Goal: Task Accomplishment & Management: Complete application form

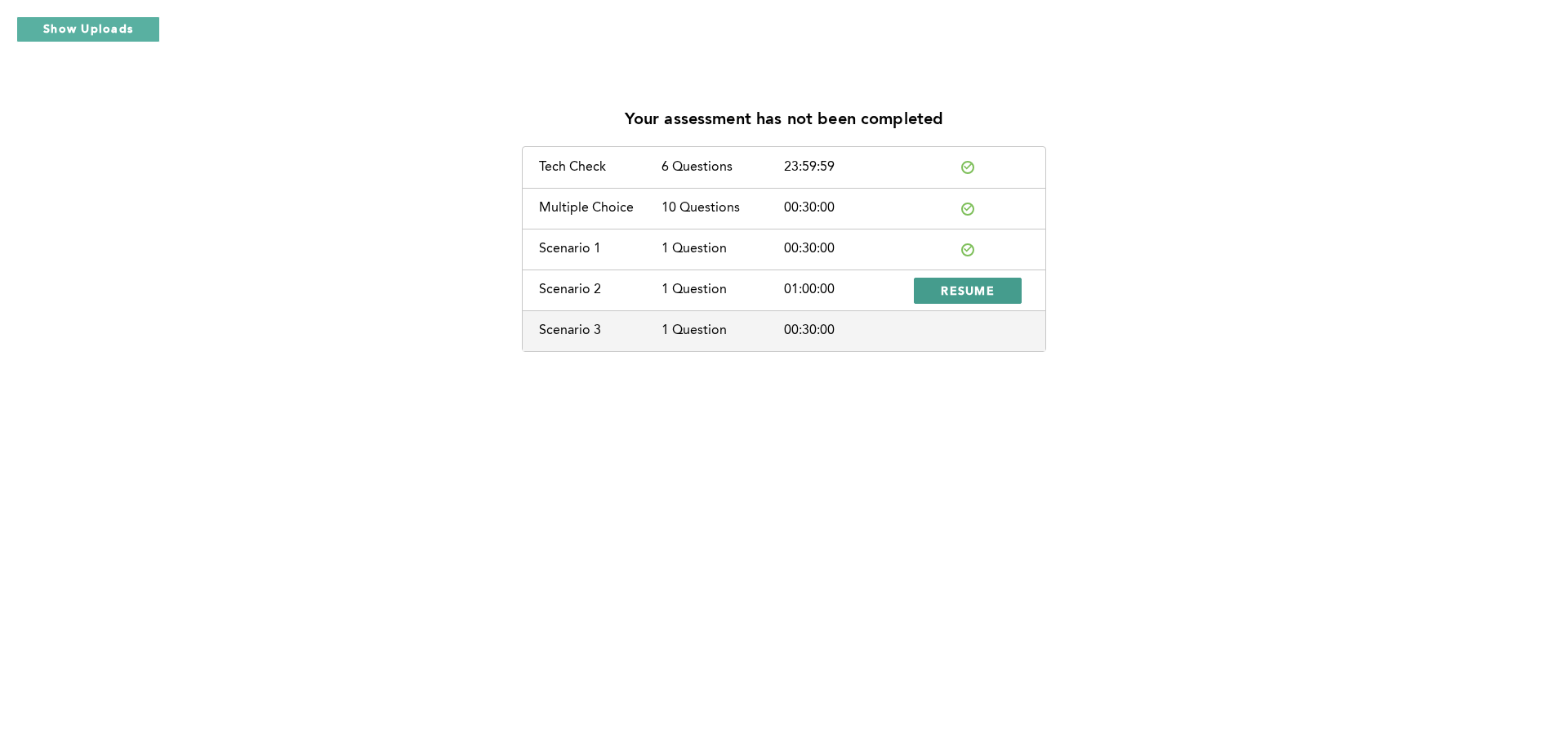
click at [974, 288] on span "RESUME" at bounding box center [968, 291] width 54 height 16
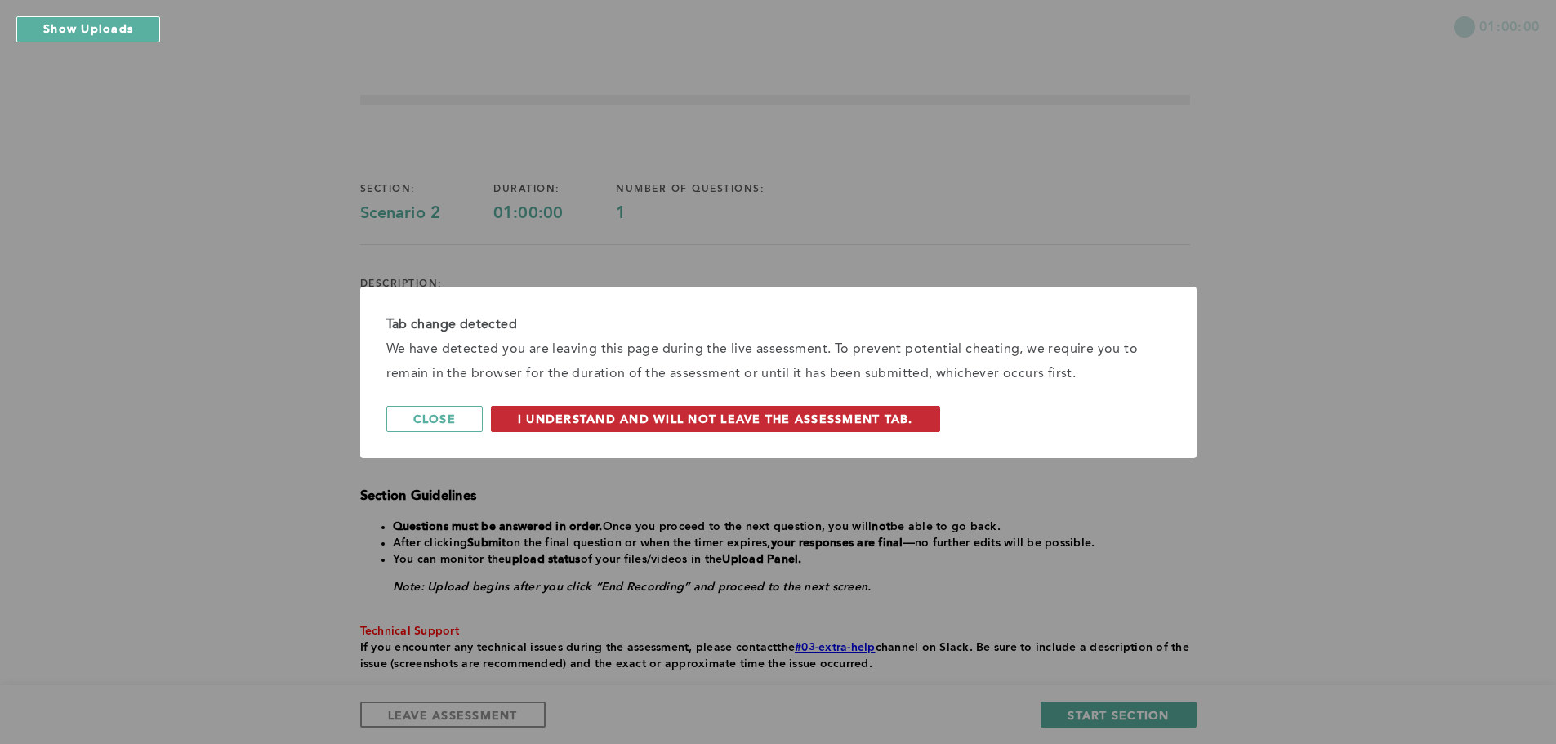
click at [660, 416] on span "I understand and will not leave the assessment tab." at bounding box center [715, 419] width 395 height 16
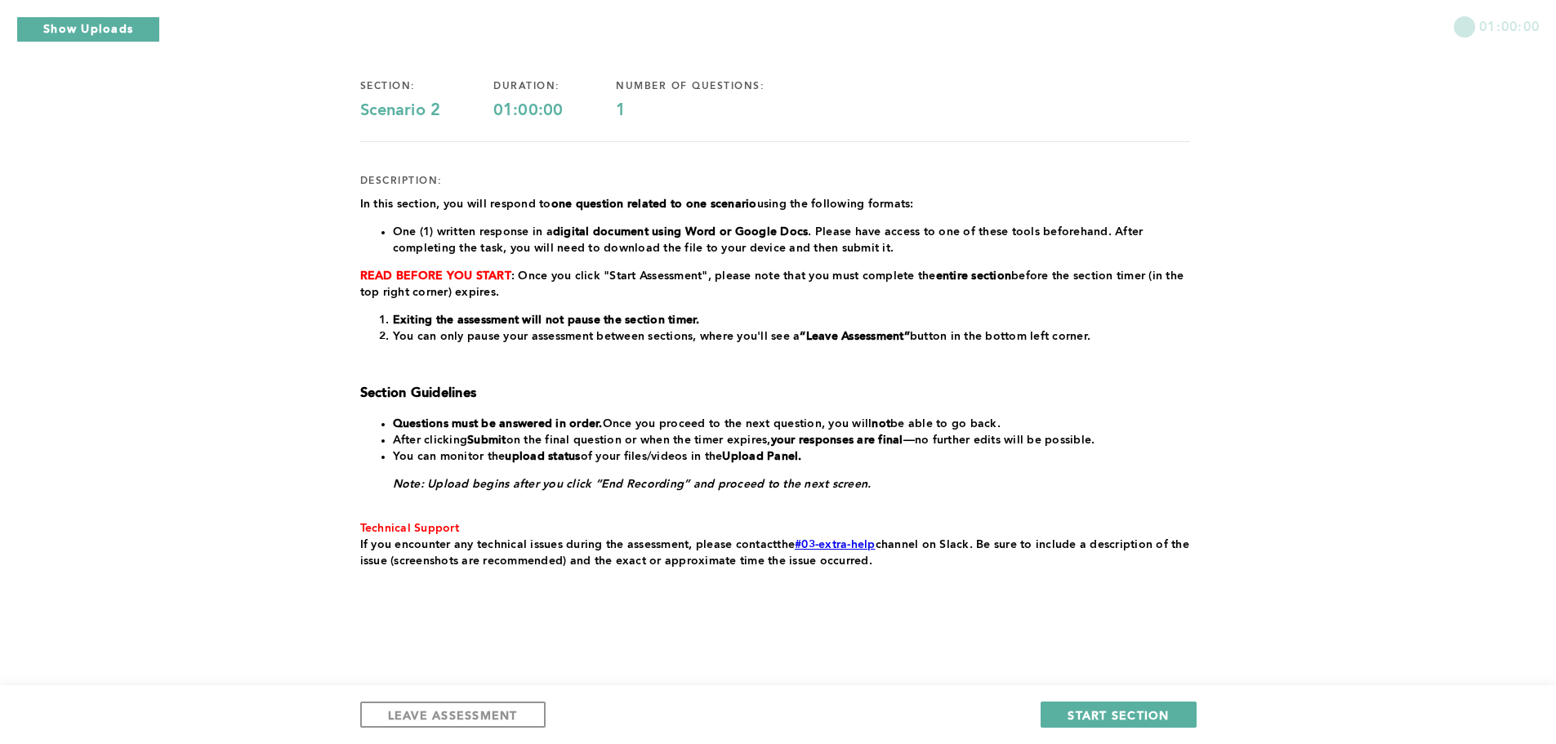
scroll to position [105, 0]
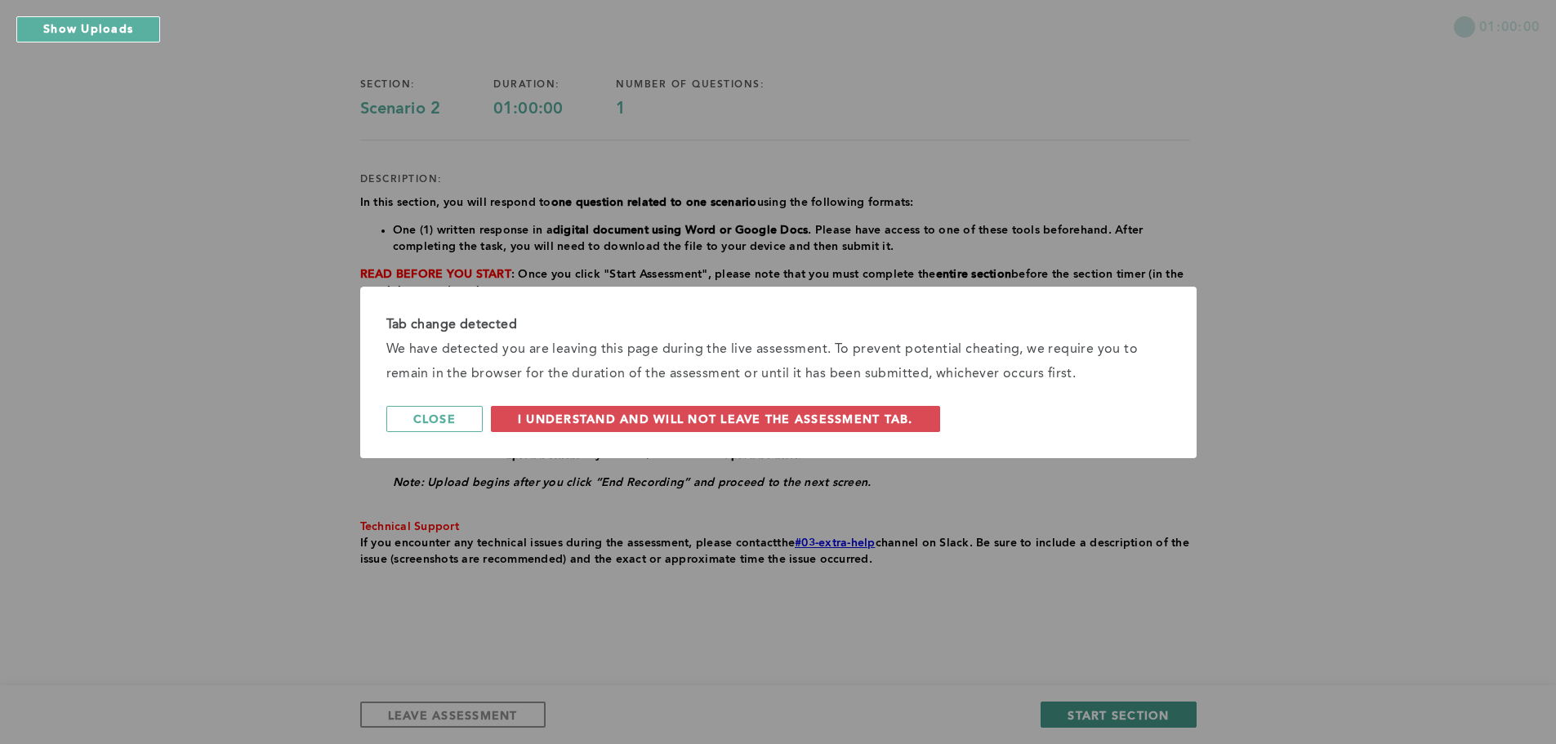
click at [1140, 714] on div "Tab change detected We have detected you are leaving this page during the live …" at bounding box center [778, 372] width 1556 height 744
click at [658, 424] on span "I understand and will not leave the assessment tab." at bounding box center [715, 419] width 395 height 16
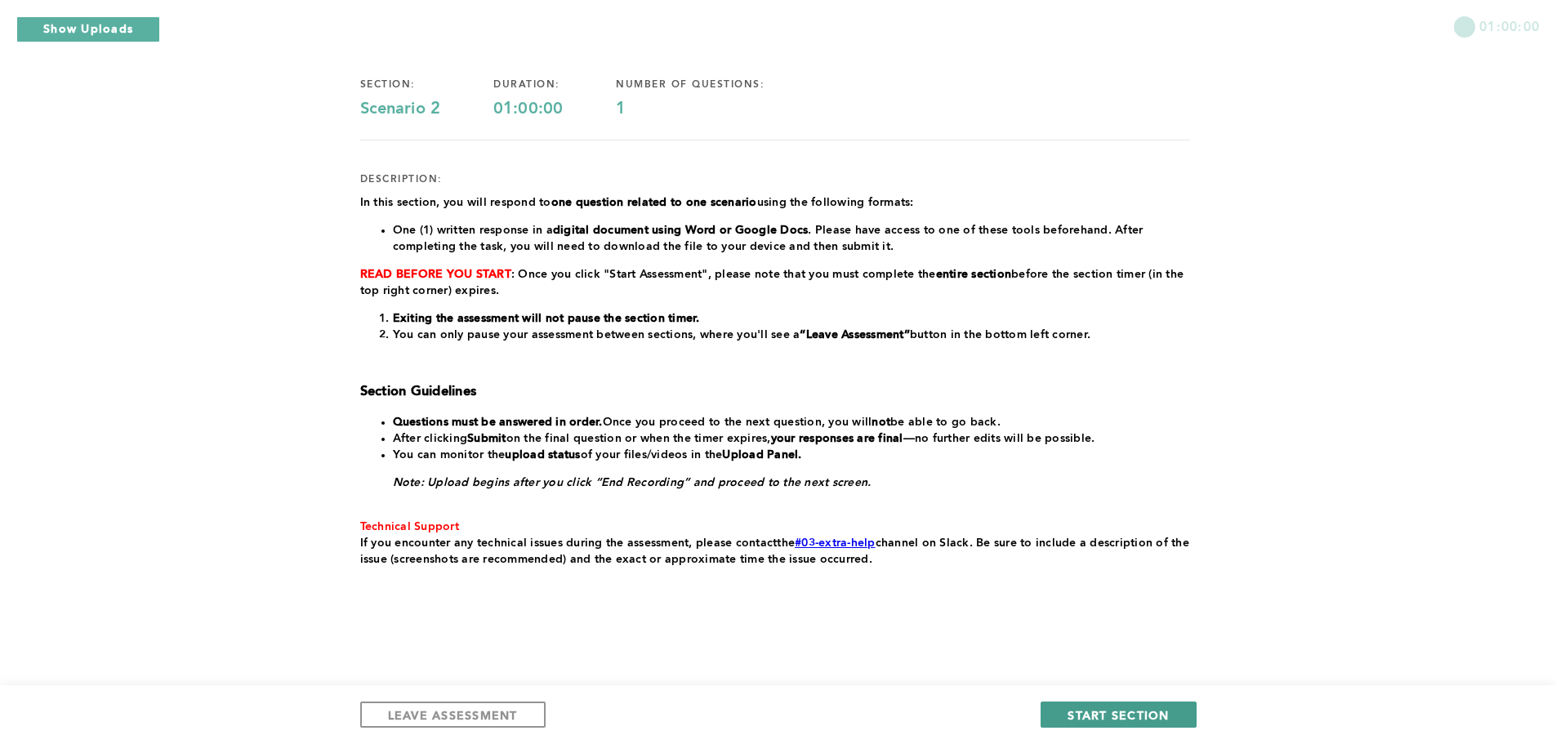
click at [1113, 710] on span "START SECTION" at bounding box center [1118, 715] width 101 height 16
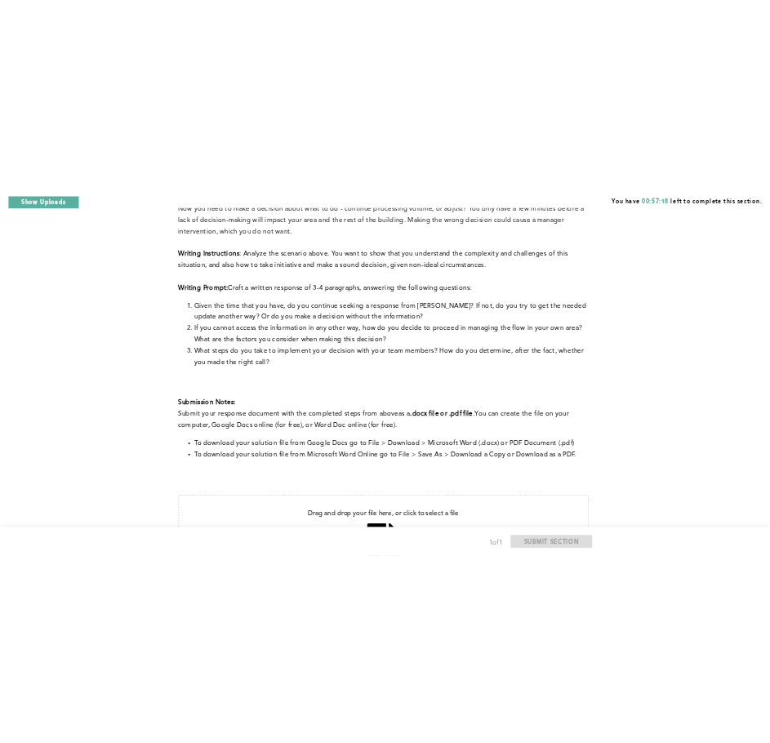
scroll to position [67, 0]
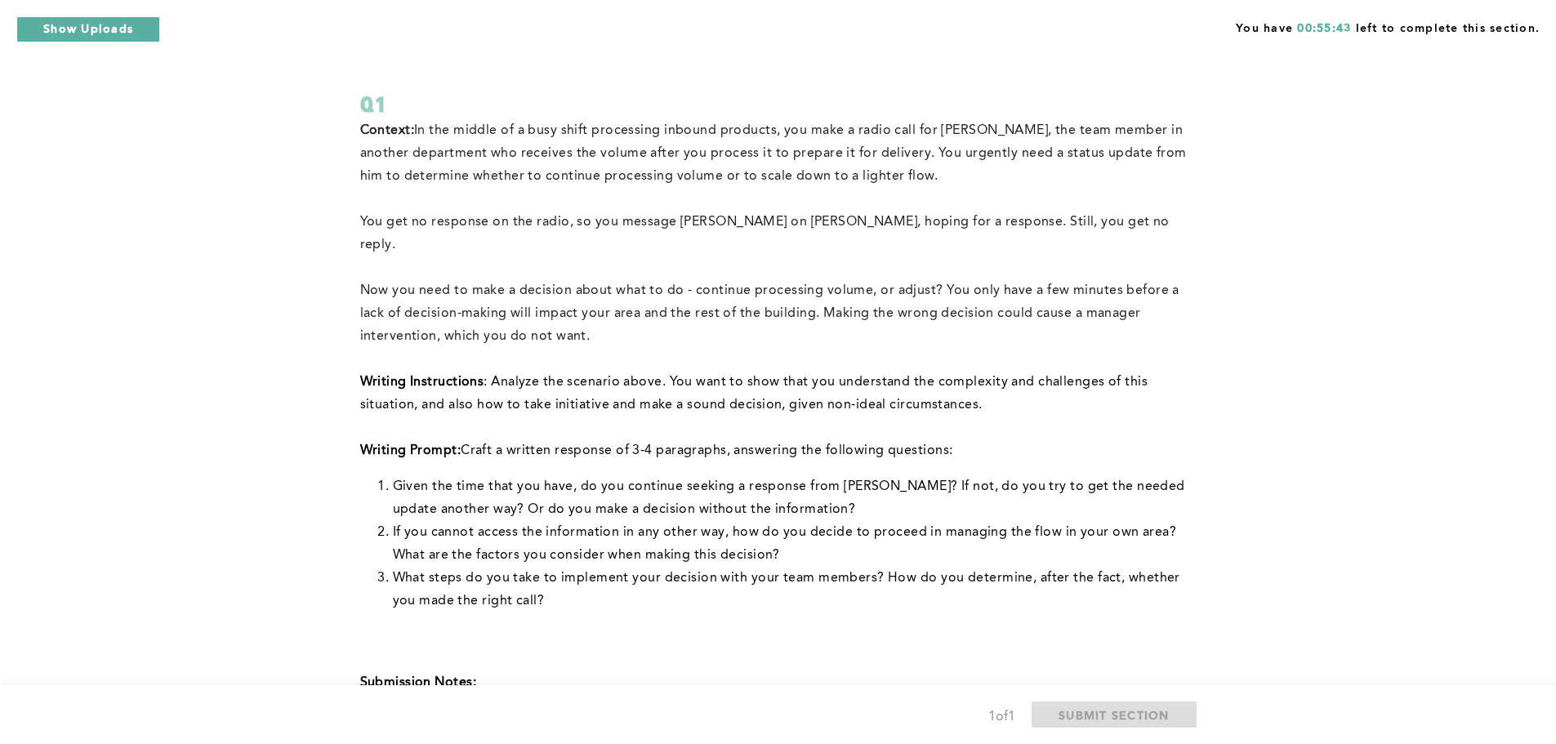
click at [1385, 547] on div "You have 00:55:43 left to complete this section. Q1 Context: In the middle of a…" at bounding box center [778, 554] width 1556 height 1242
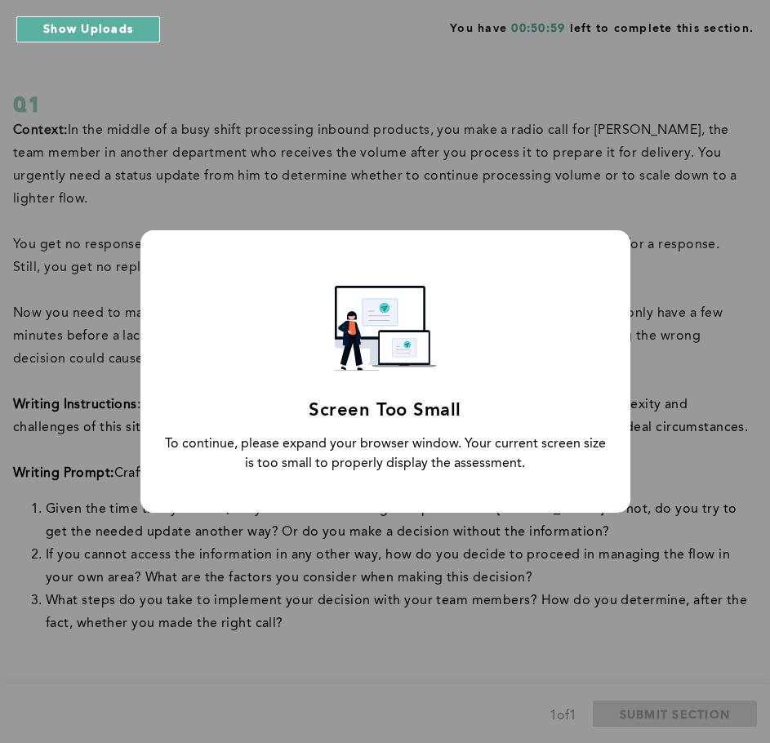
click at [495, 283] on div "Screen Too Small To continue, please expand your browser window. Your current s…" at bounding box center [386, 371] width 490 height 283
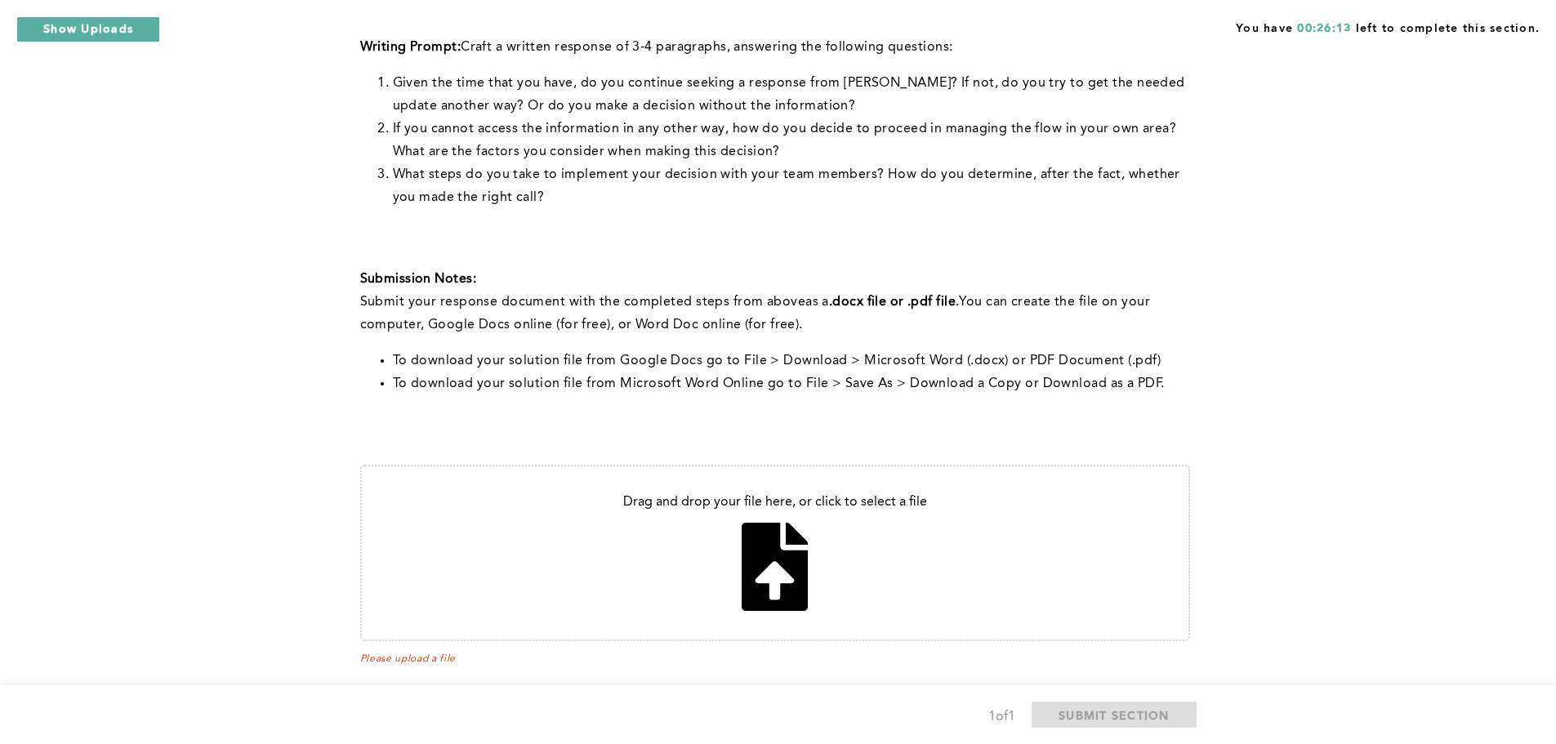
scroll to position [475, 0]
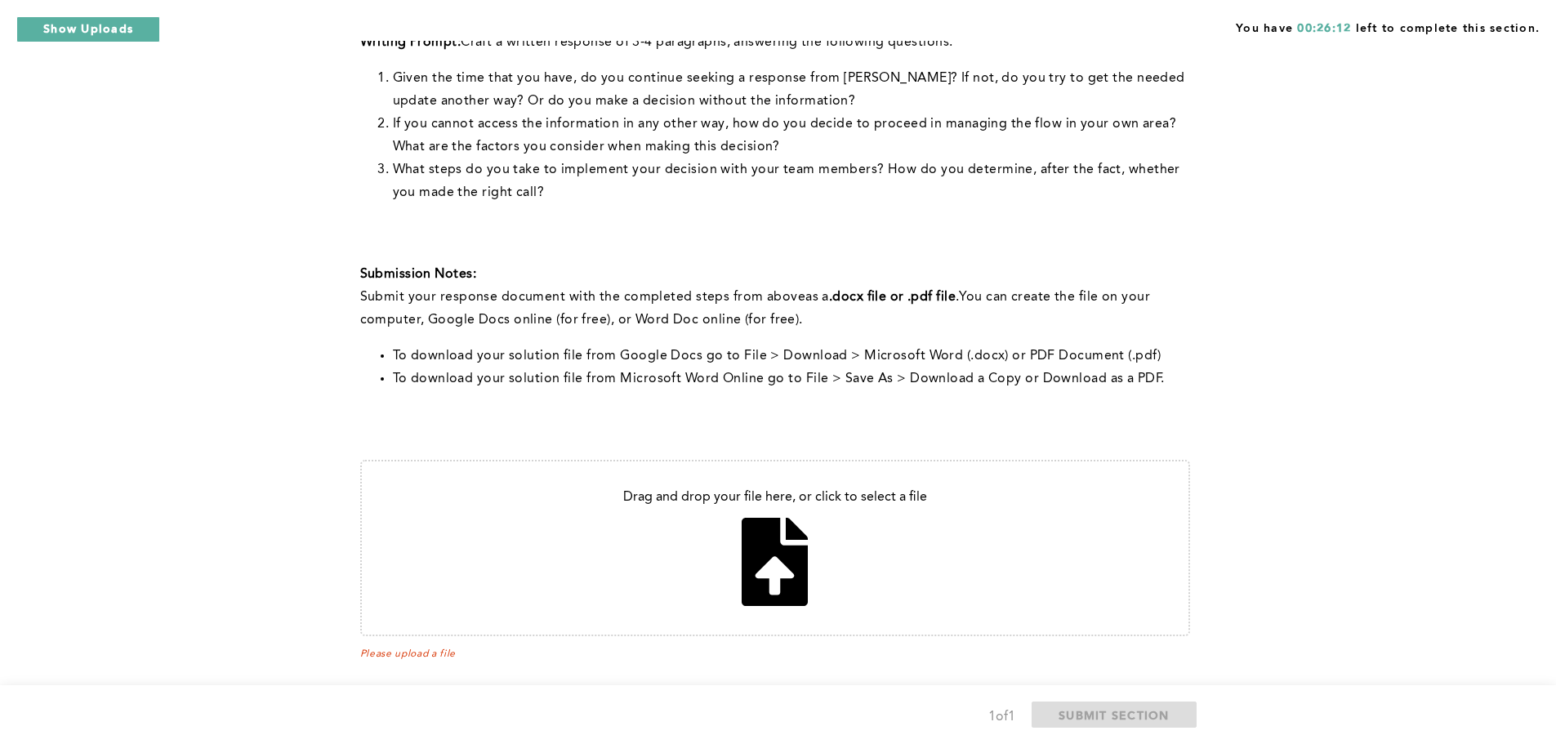
click at [773, 561] on input "file" at bounding box center [775, 548] width 827 height 173
type input "C:\fakepath\[PERSON_NAME].docx"
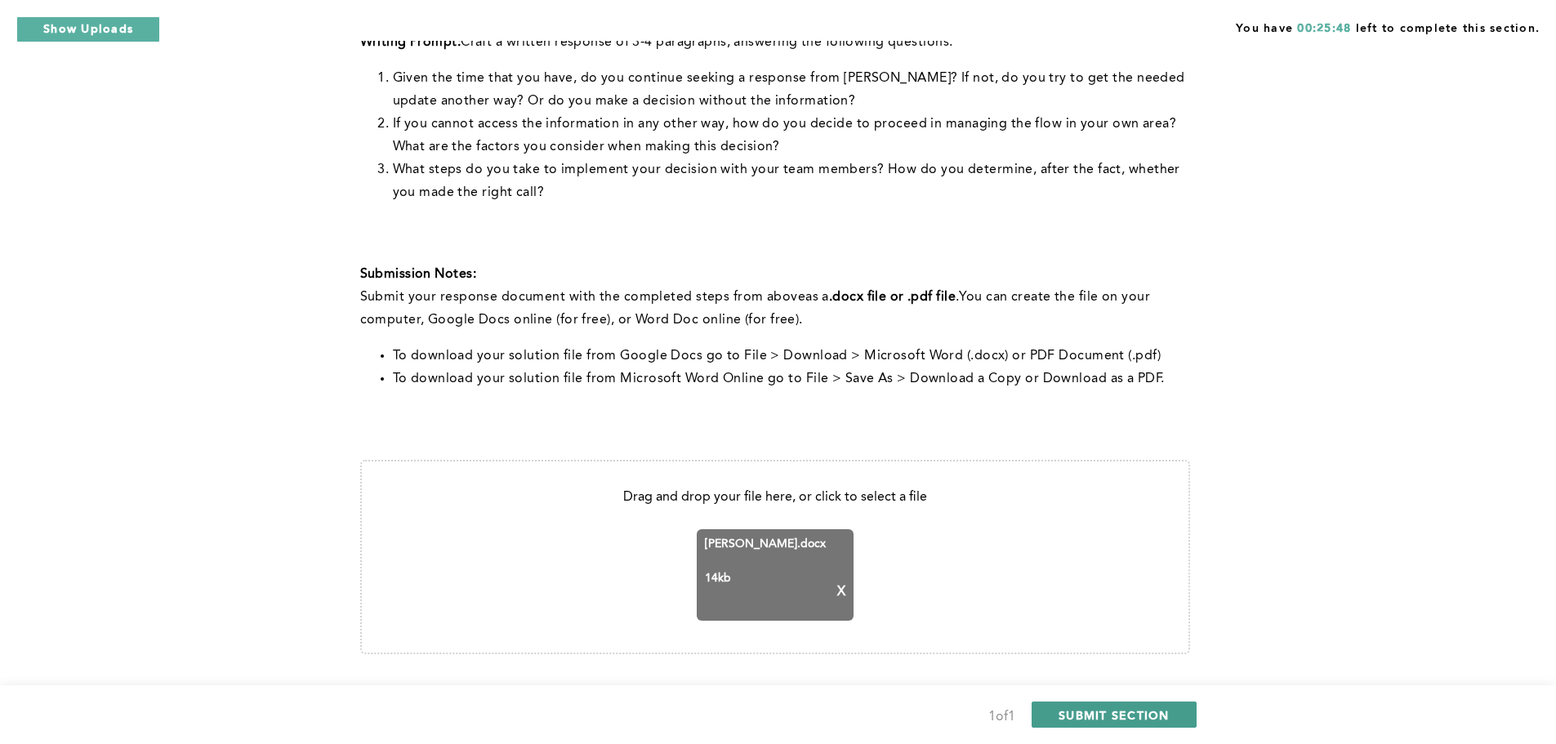
click at [1099, 720] on span "SUBMIT SECTION" at bounding box center [1114, 715] width 111 height 16
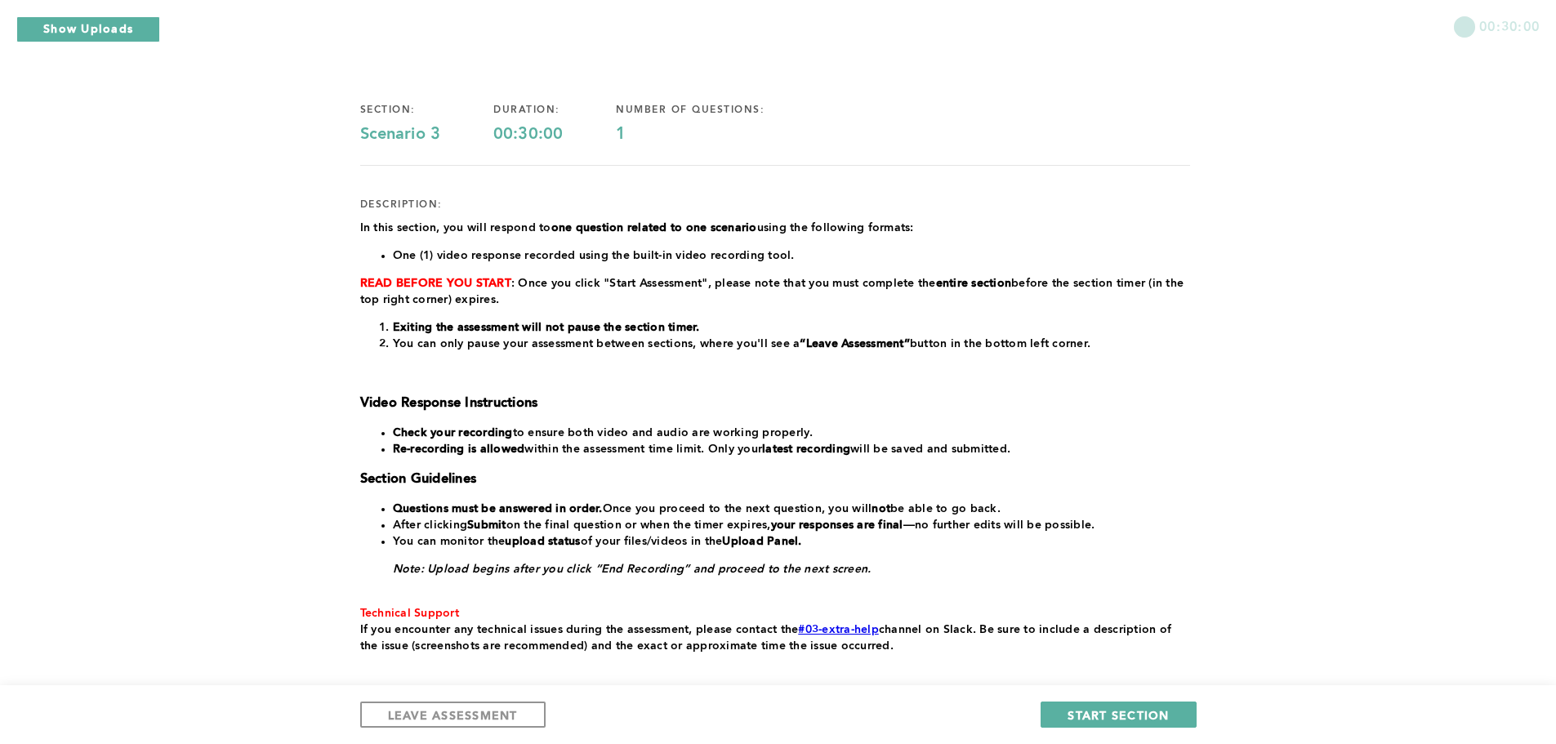
scroll to position [0, 0]
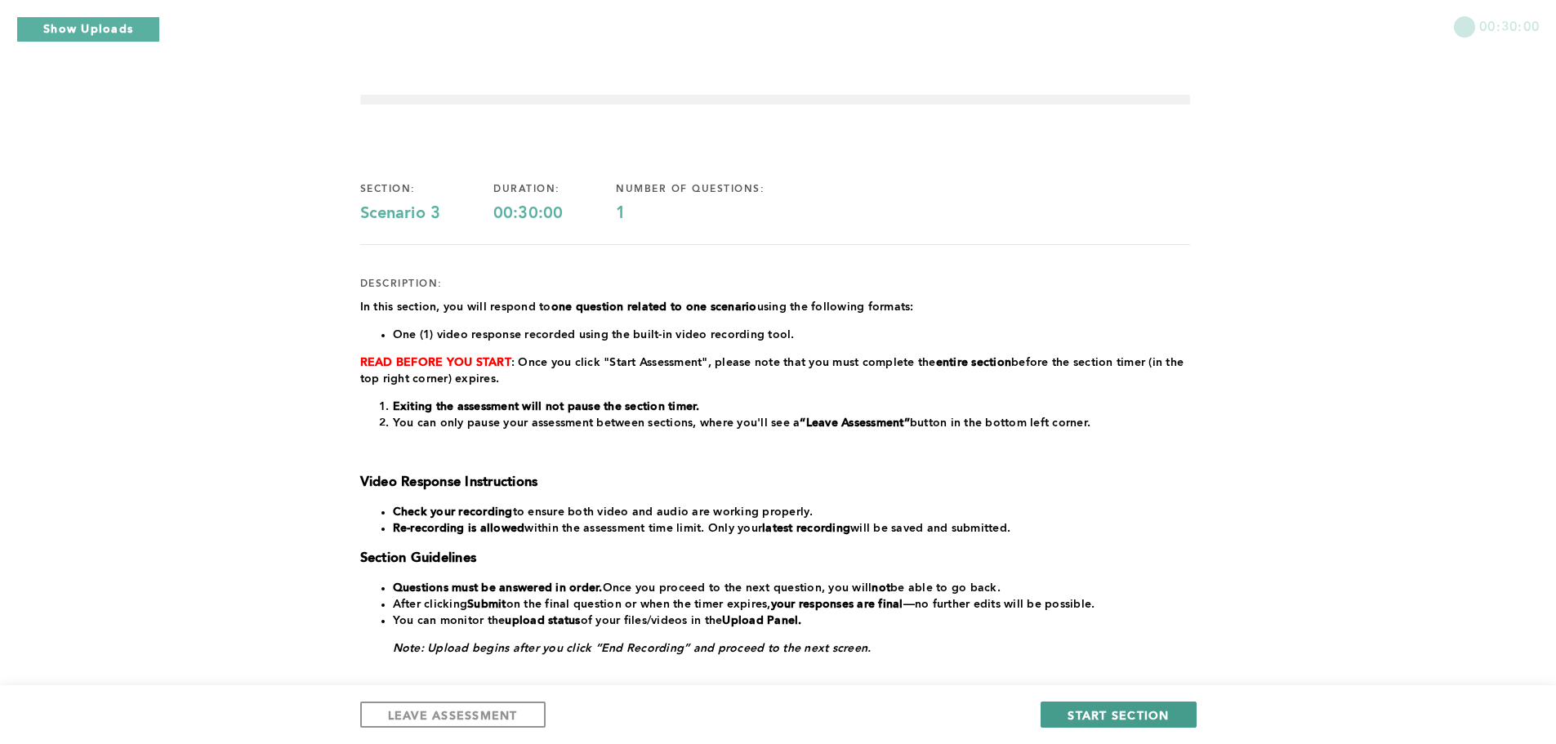
click at [1117, 716] on span "START SECTION" at bounding box center [1118, 715] width 101 height 16
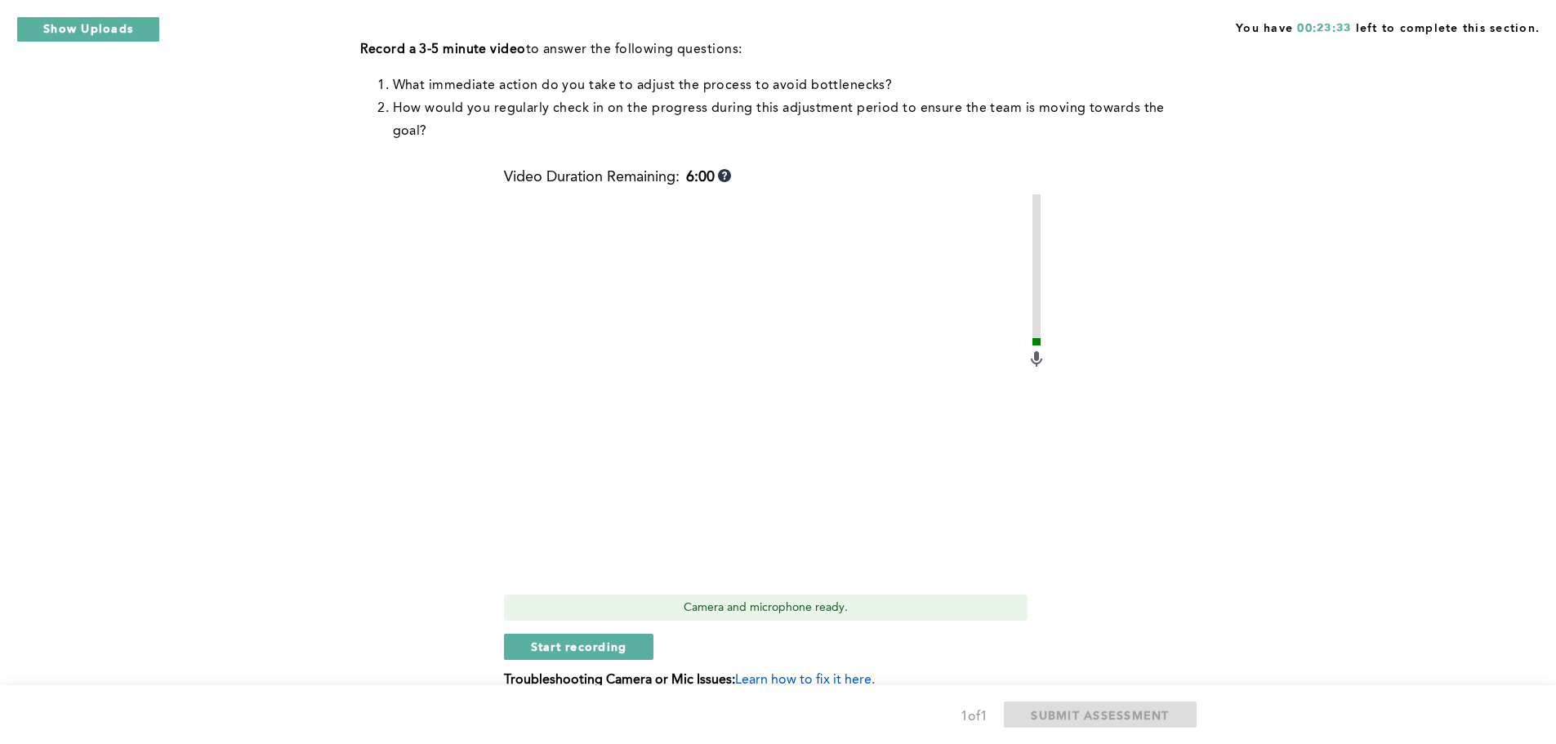
scroll to position [327, 0]
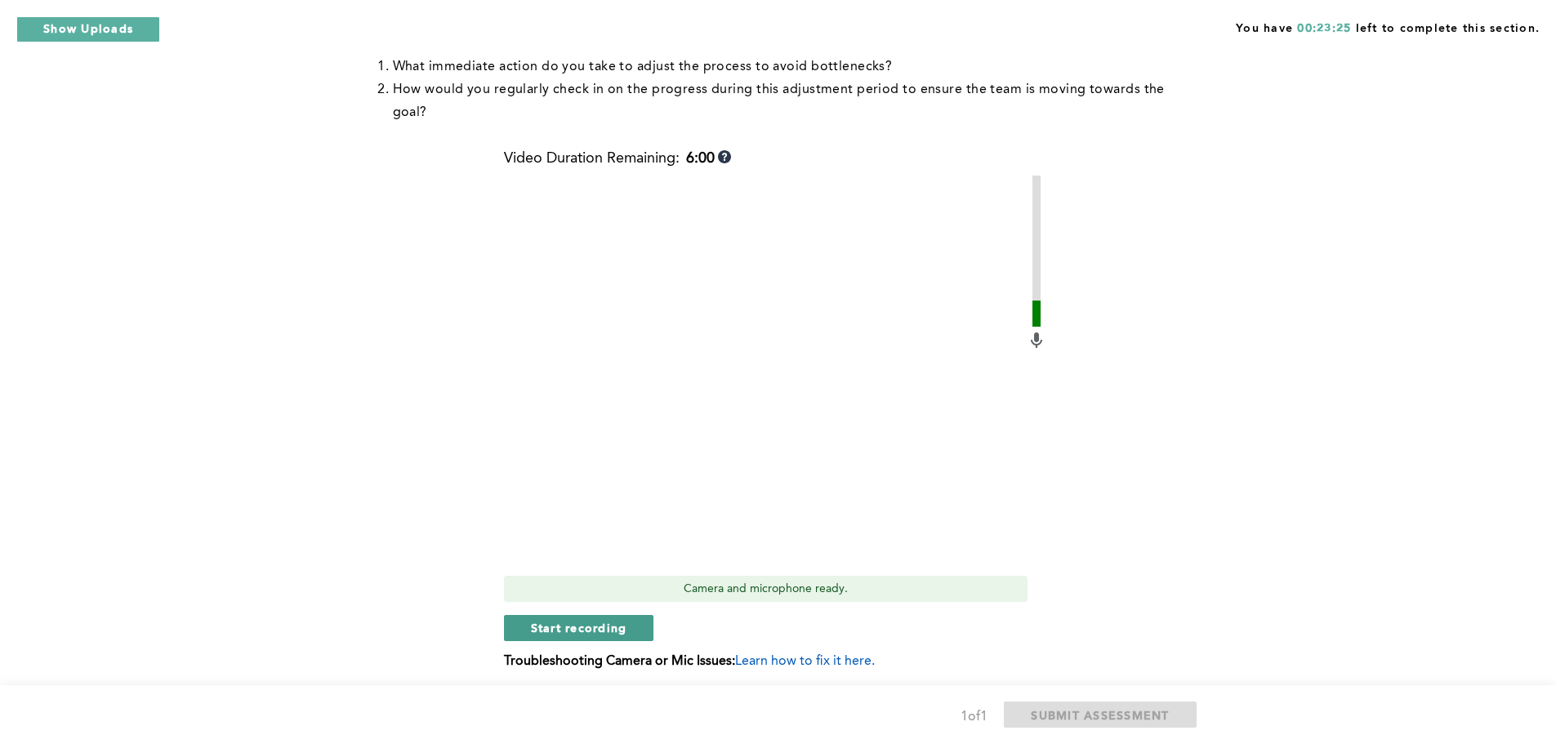
click at [581, 629] on span "Start recording" at bounding box center [579, 628] width 96 height 16
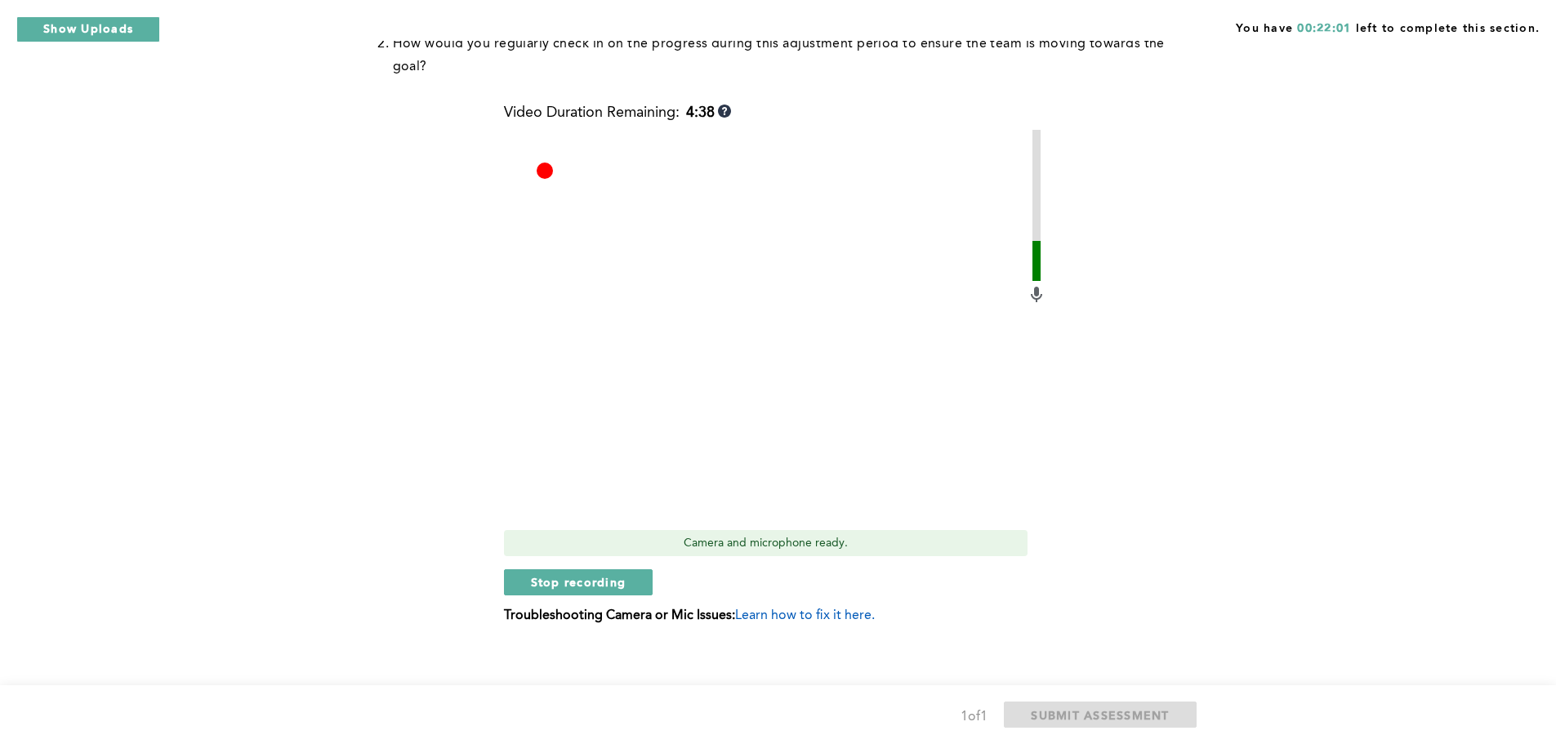
scroll to position [383, 0]
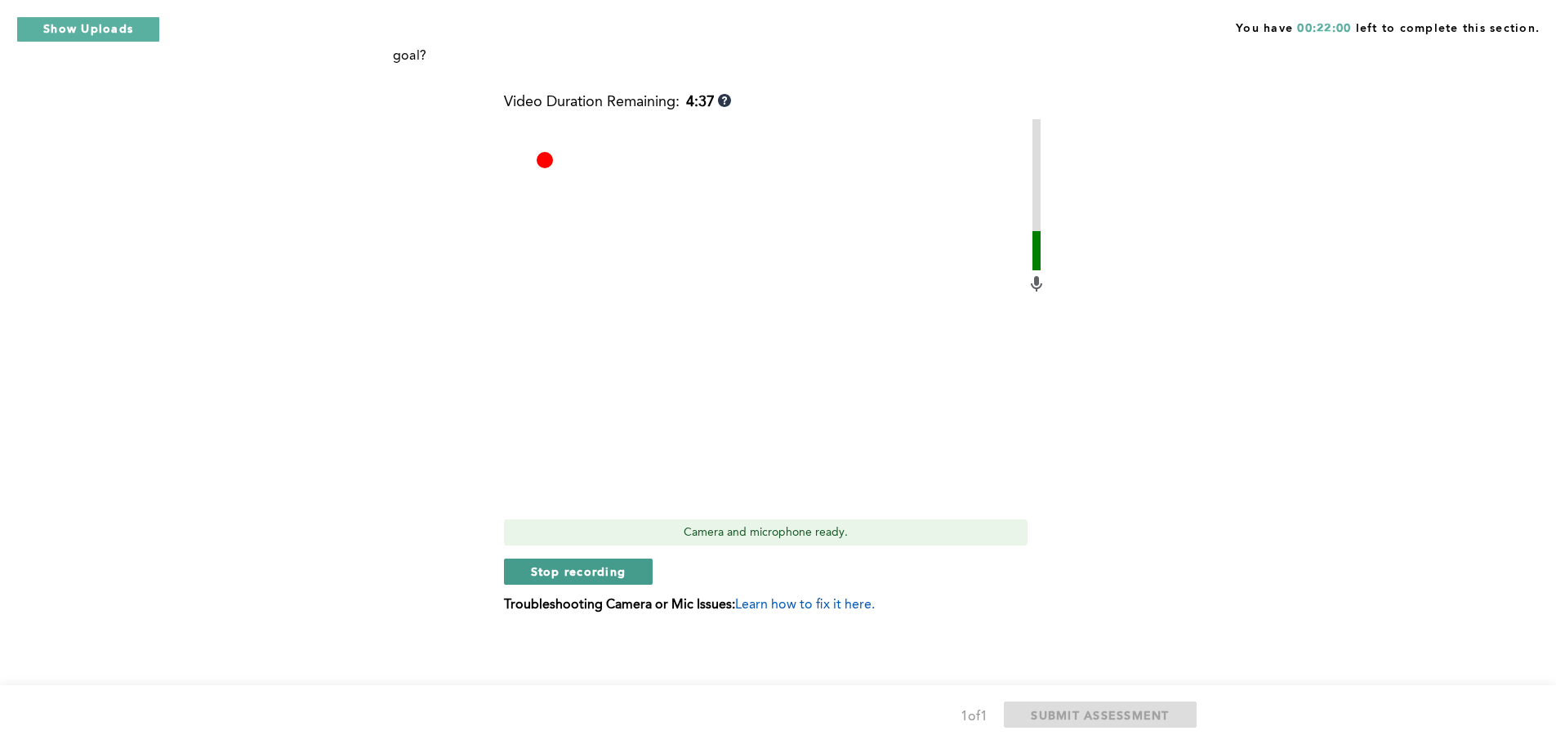
click at [580, 576] on span "Stop recording" at bounding box center [579, 572] width 96 height 16
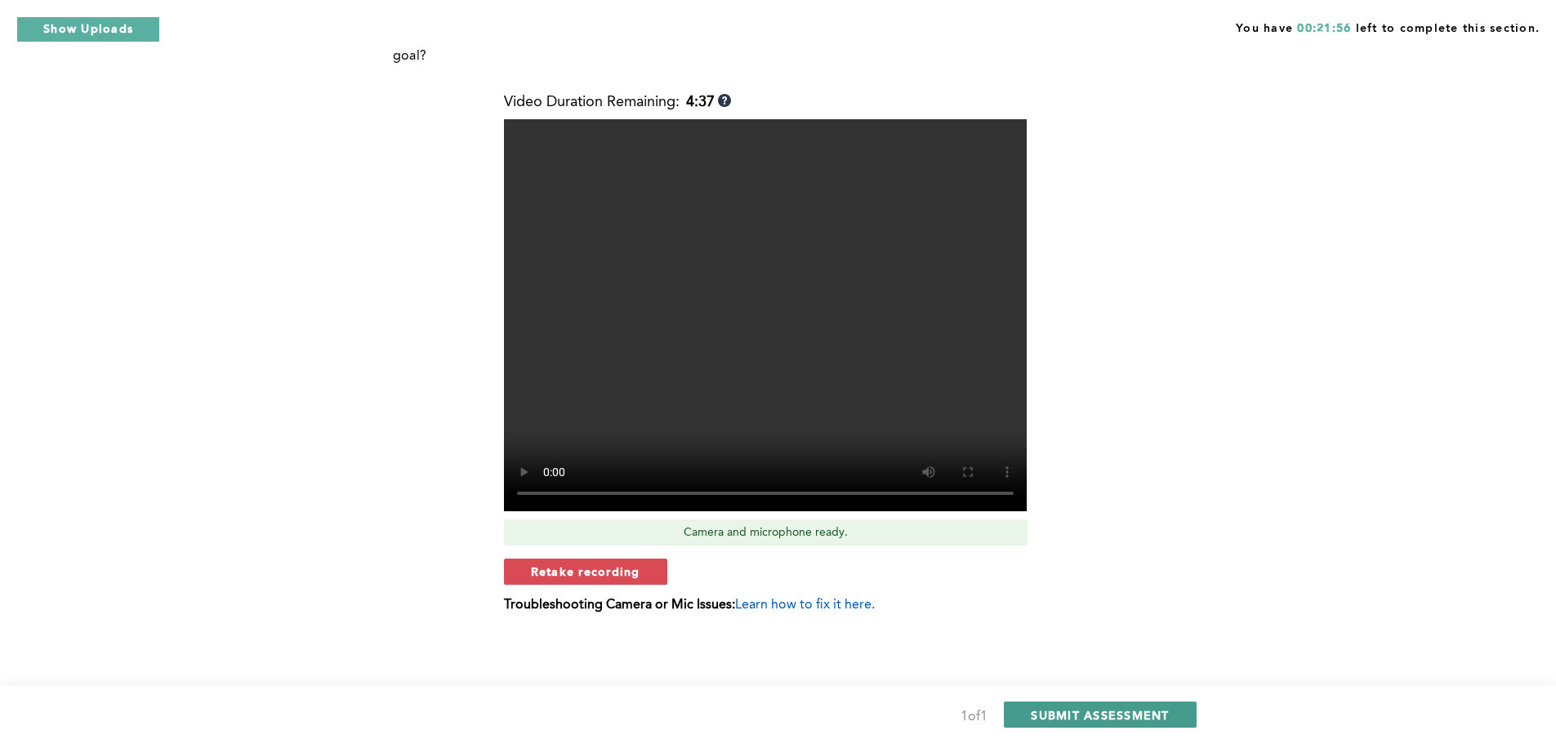
click at [1101, 719] on span "SUBMIT ASSESSMENT" at bounding box center [1100, 715] width 138 height 16
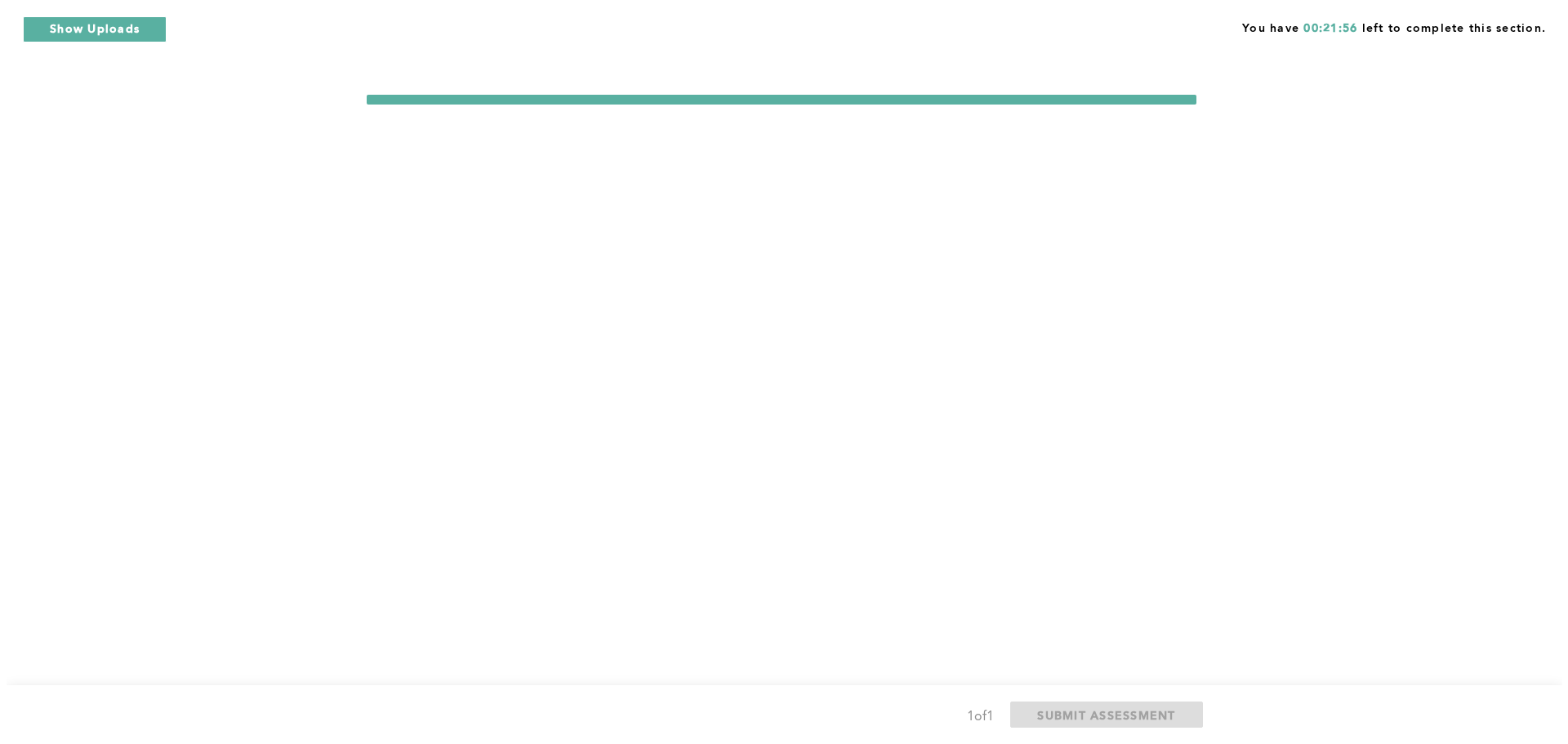
scroll to position [0, 0]
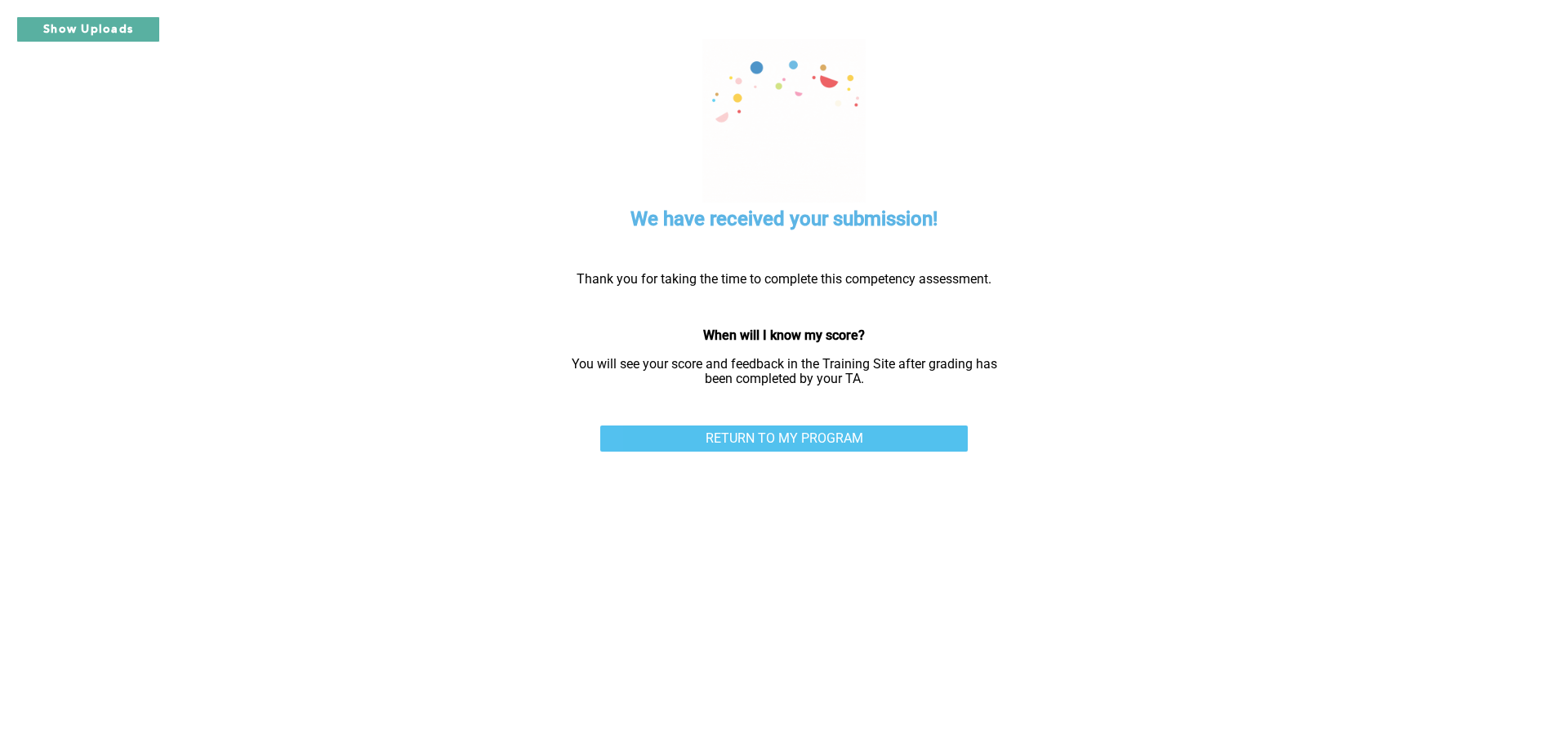
click at [832, 439] on link "RETURN TO MY PROGRAM" at bounding box center [784, 439] width 368 height 26
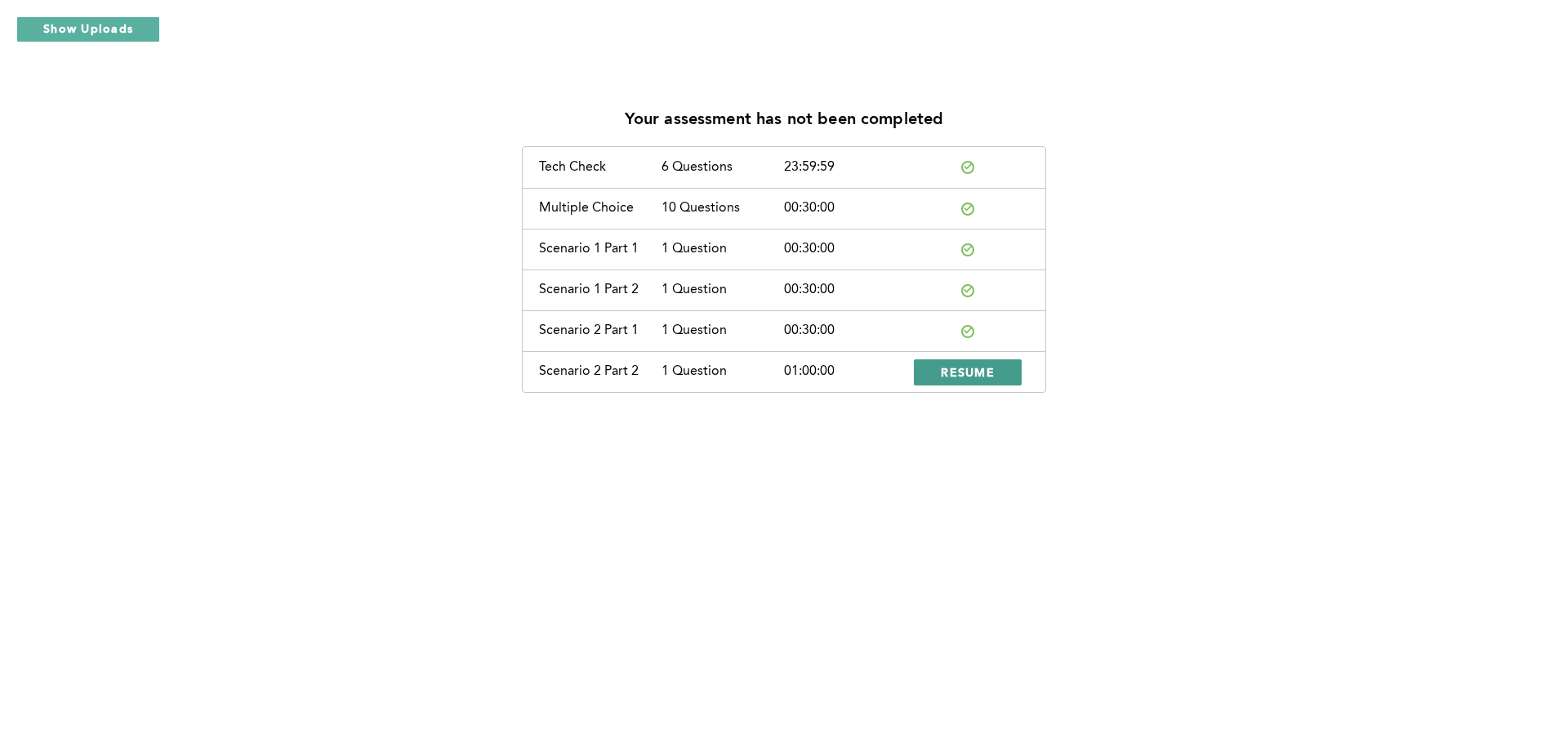
click at [990, 377] on span "RESUME" at bounding box center [968, 372] width 54 height 16
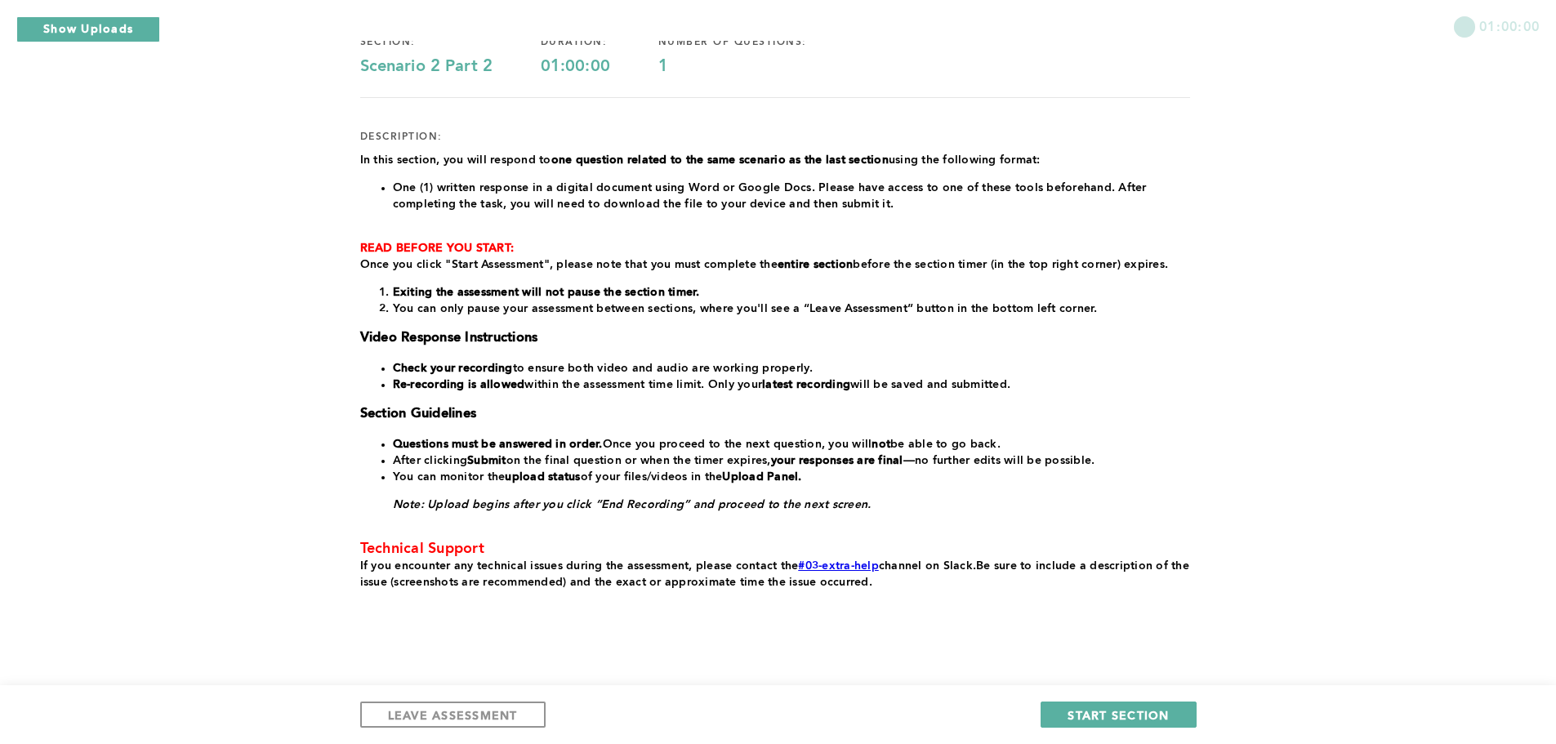
scroll to position [171, 0]
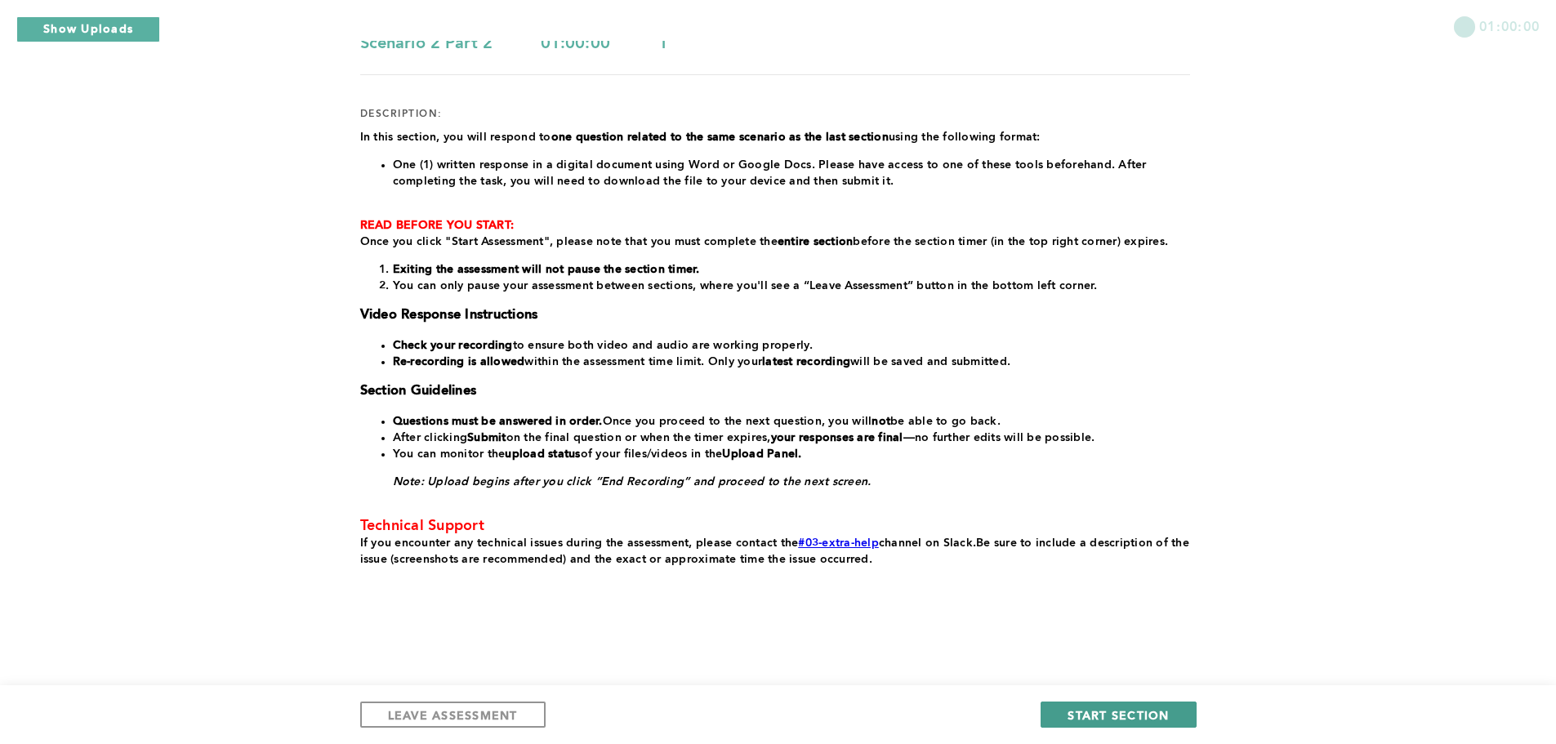
click at [1142, 713] on span "START SECTION" at bounding box center [1118, 715] width 101 height 16
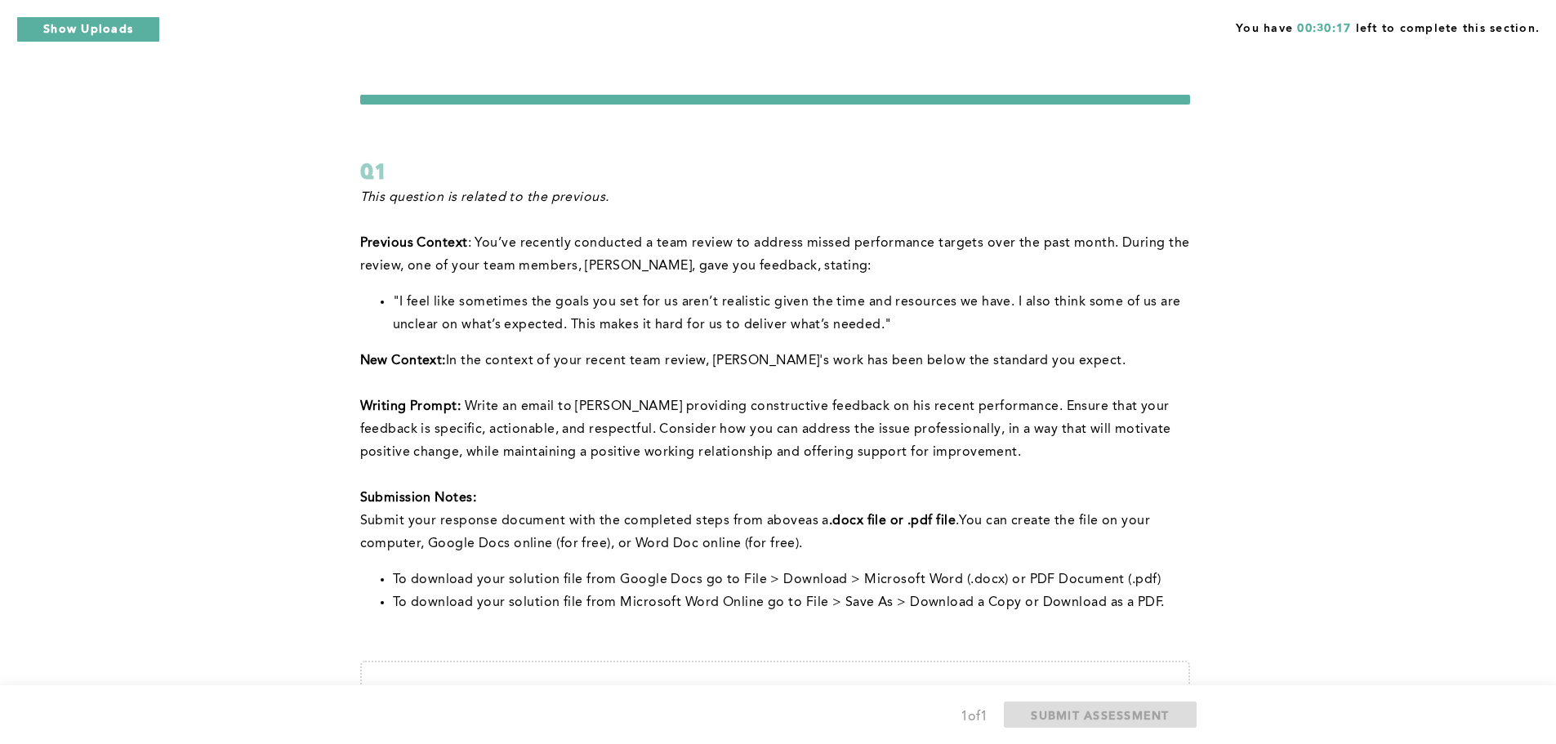
click at [64, 297] on div "You have 00:30:17 left to complete this section. Q1 This question is related to…" at bounding box center [778, 484] width 1556 height 968
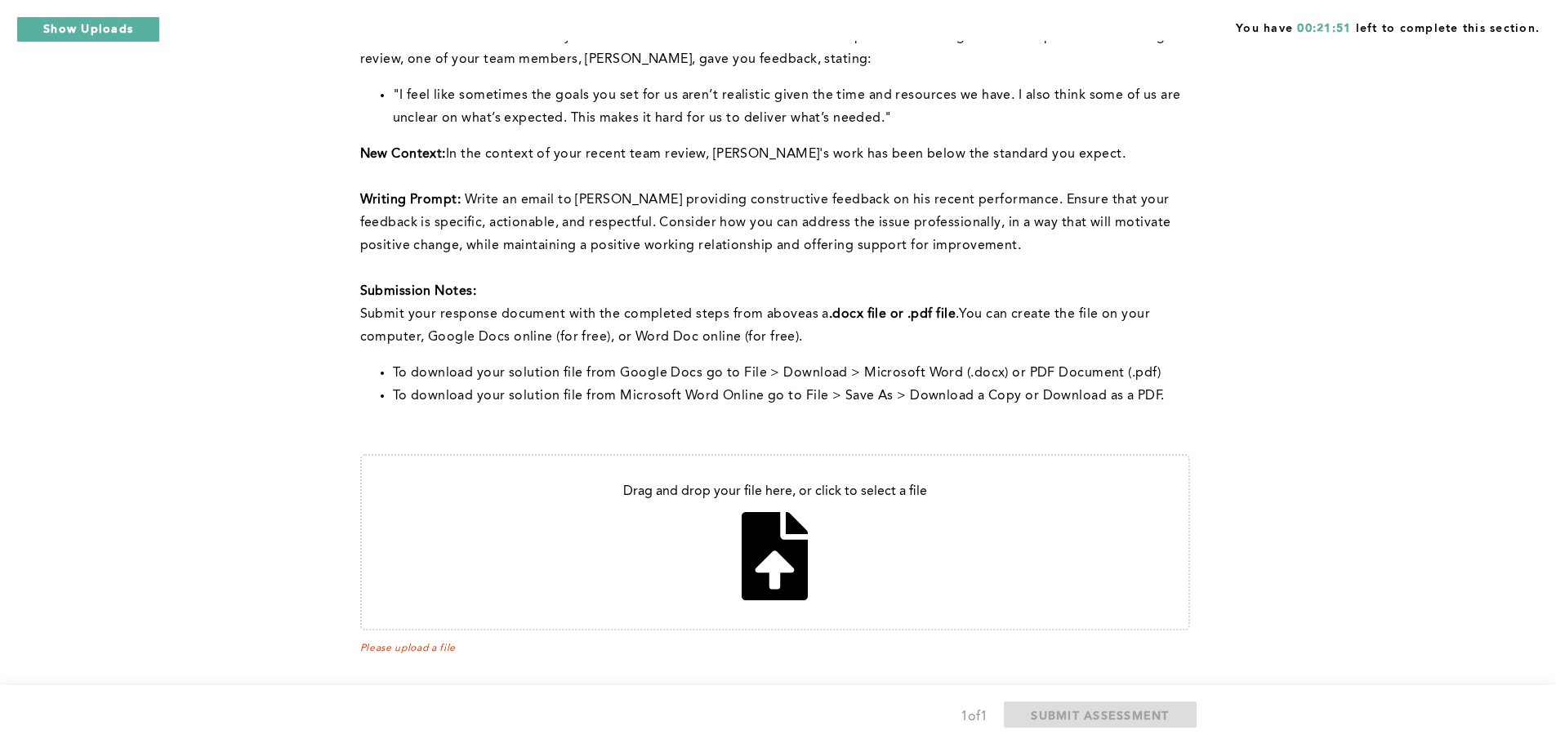
scroll to position [224, 0]
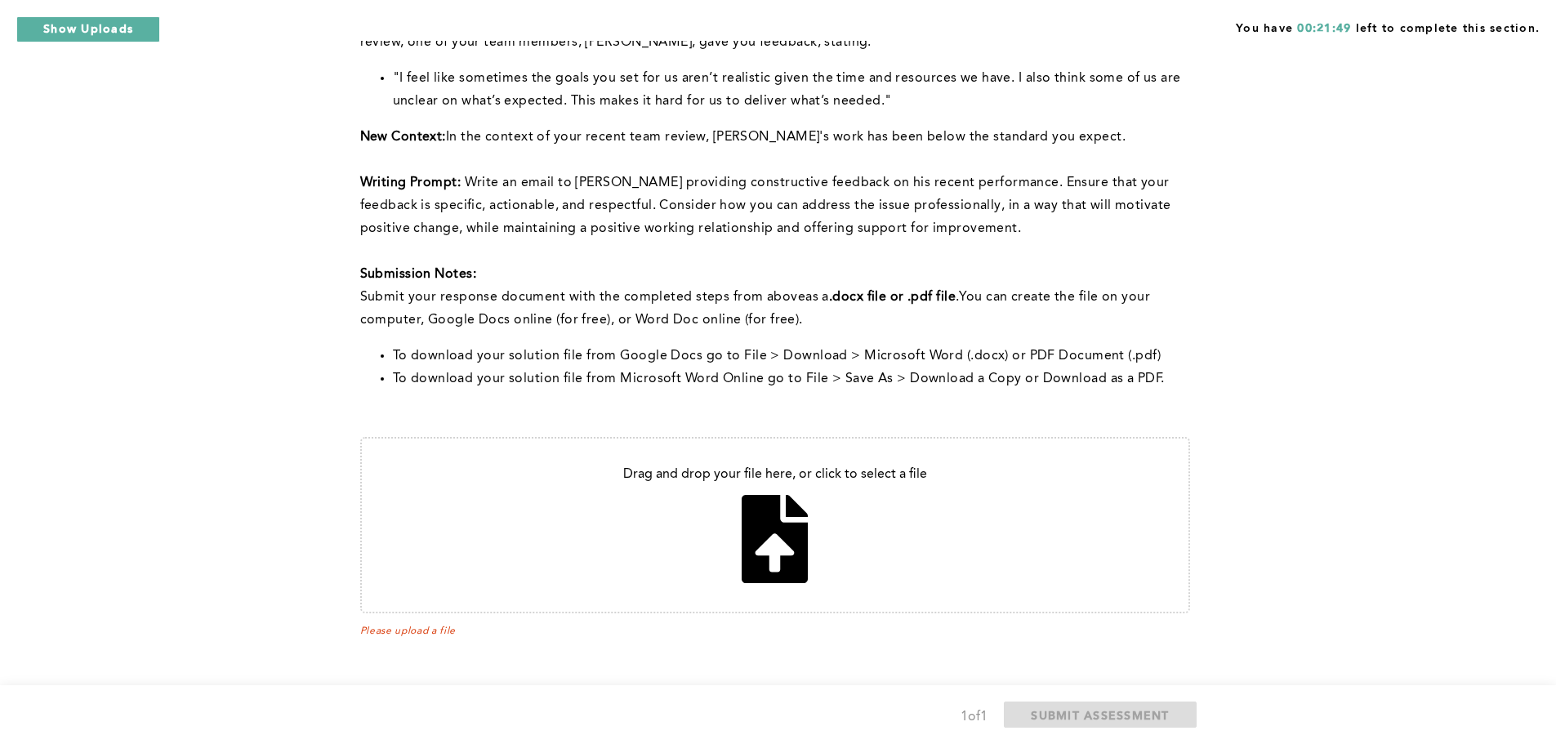
click at [768, 545] on input "file" at bounding box center [775, 525] width 827 height 173
type input "C:\fakepath\Email to [PERSON_NAME].docx"
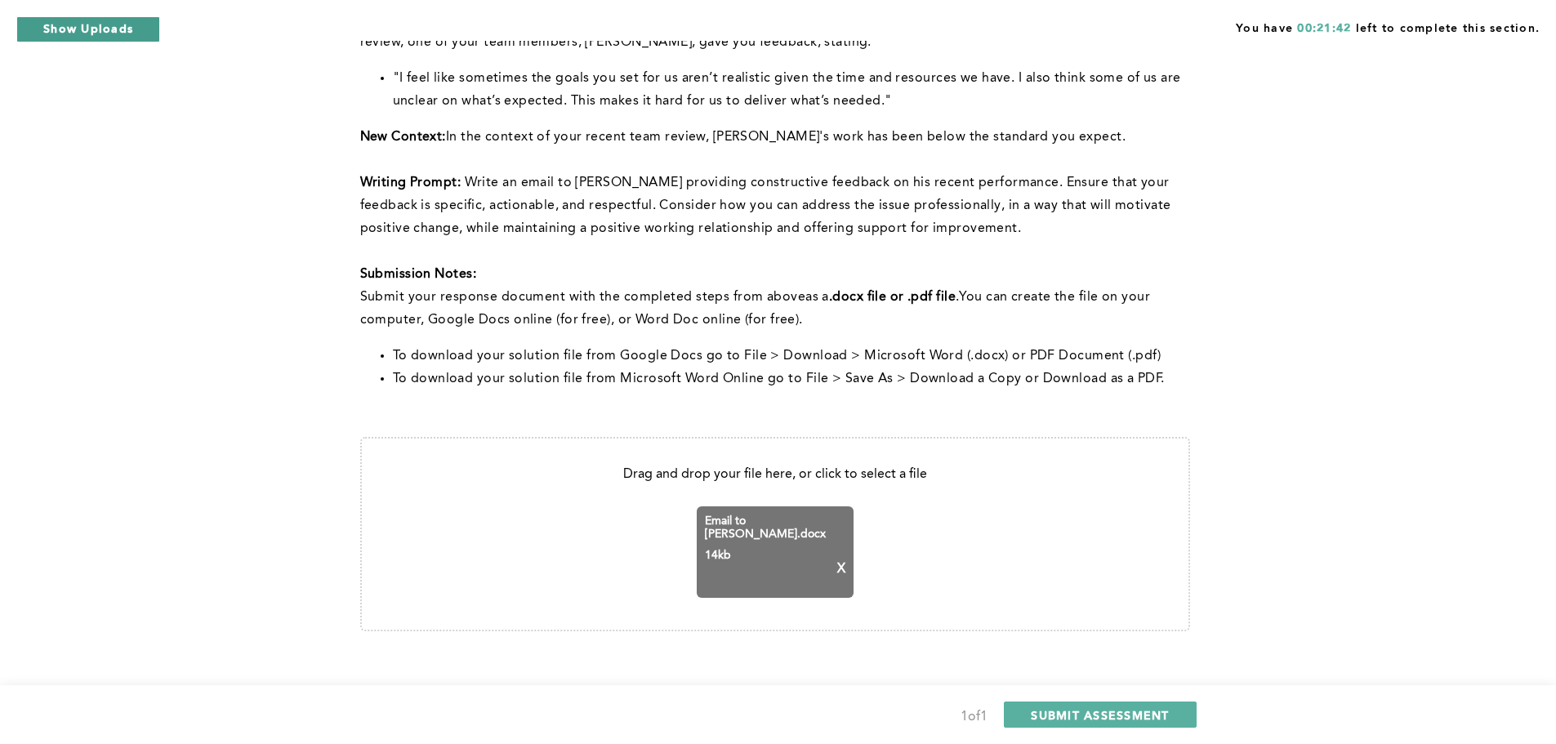
drag, startPoint x: 108, startPoint y: 15, endPoint x: 109, endPoint y: 23, distance: 8.3
click at [109, 17] on div "Show Uploads Upload Status x Question number: 1 File name: 4977160.mp4 Uploaded…" at bounding box center [778, 269] width 1556 height 986
click at [79, 36] on button "Show Uploads" at bounding box center [88, 29] width 144 height 26
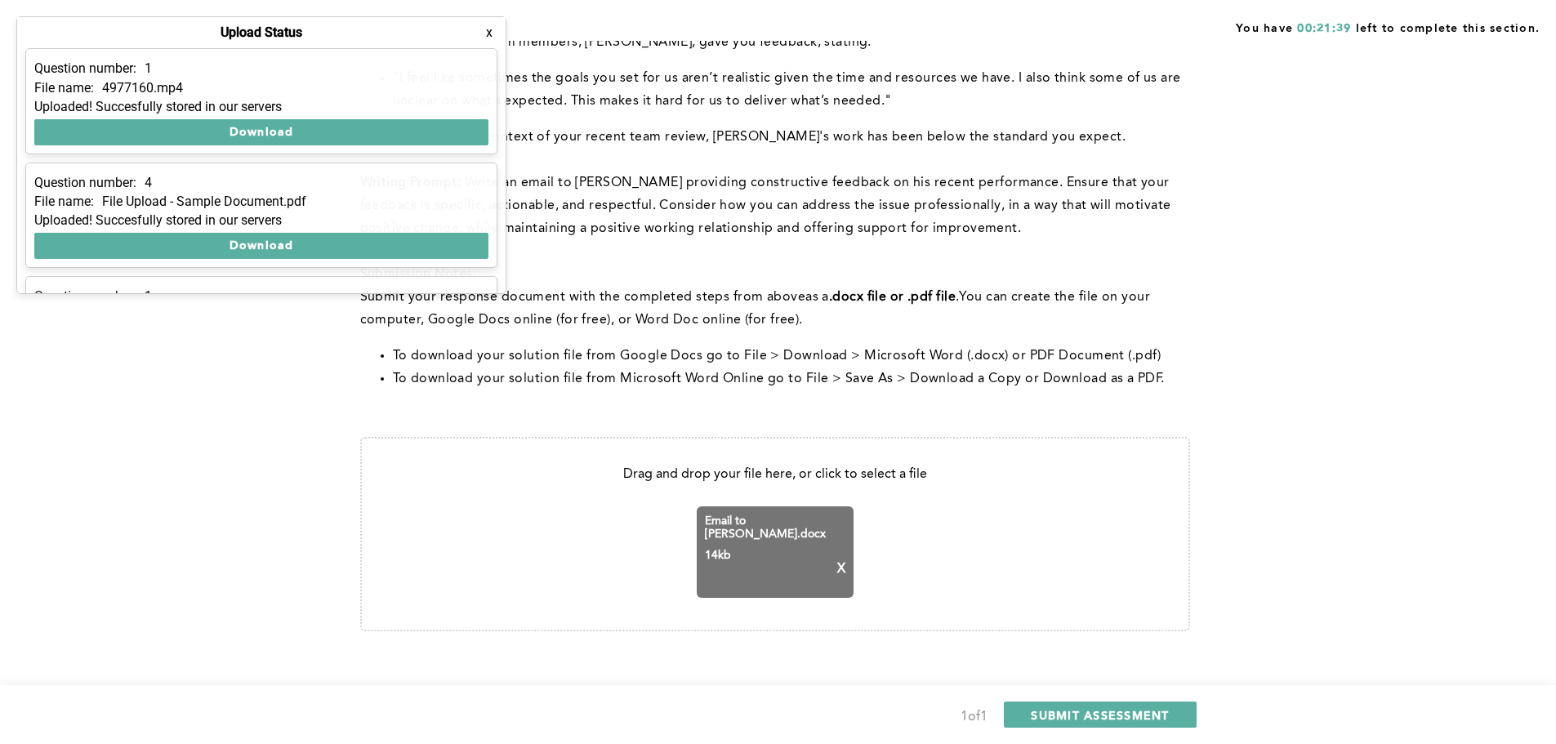
click at [243, 508] on div "You have 00:21:39 left to complete this section. Q1 This question is related to…" at bounding box center [778, 269] width 1556 height 986
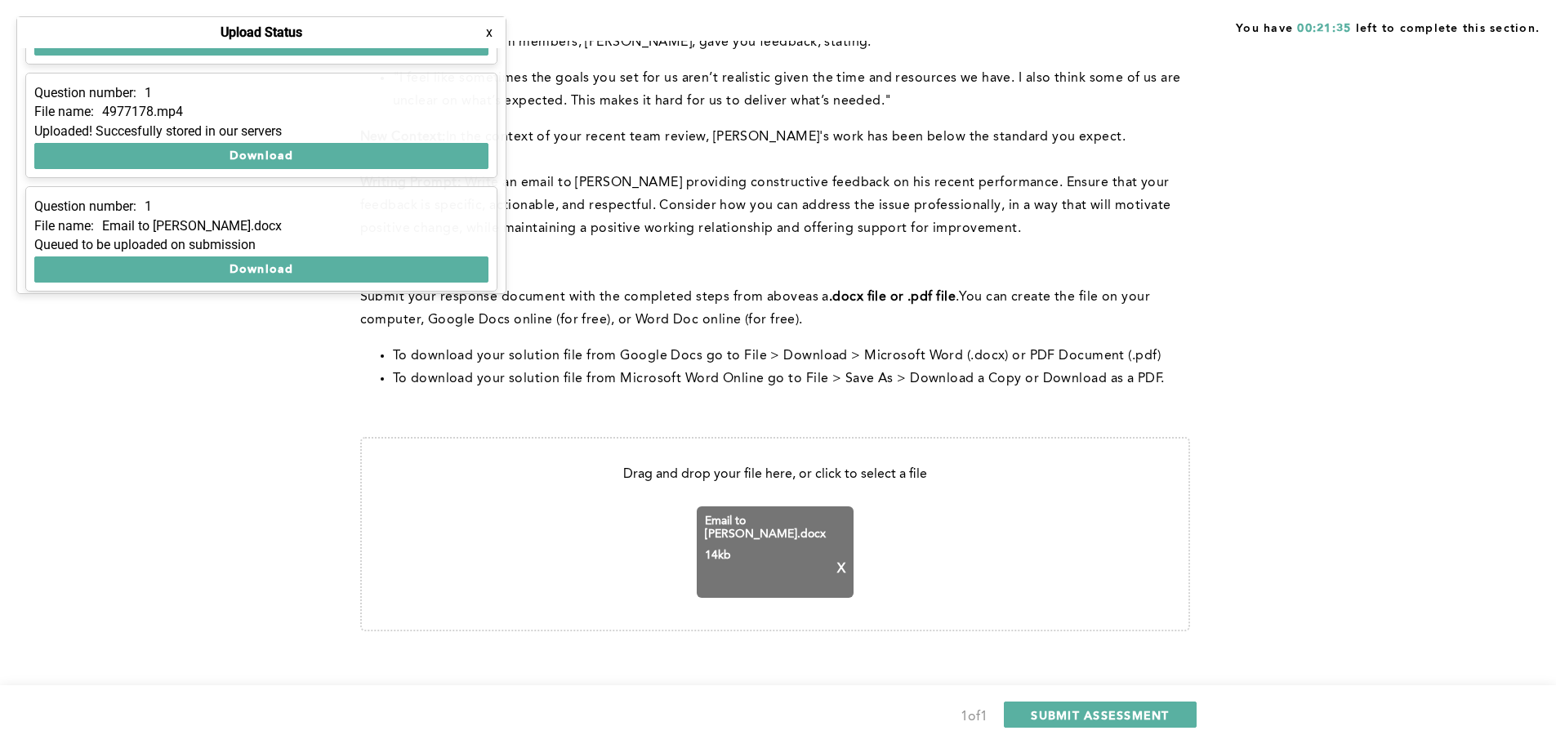
scroll to position [437, 0]
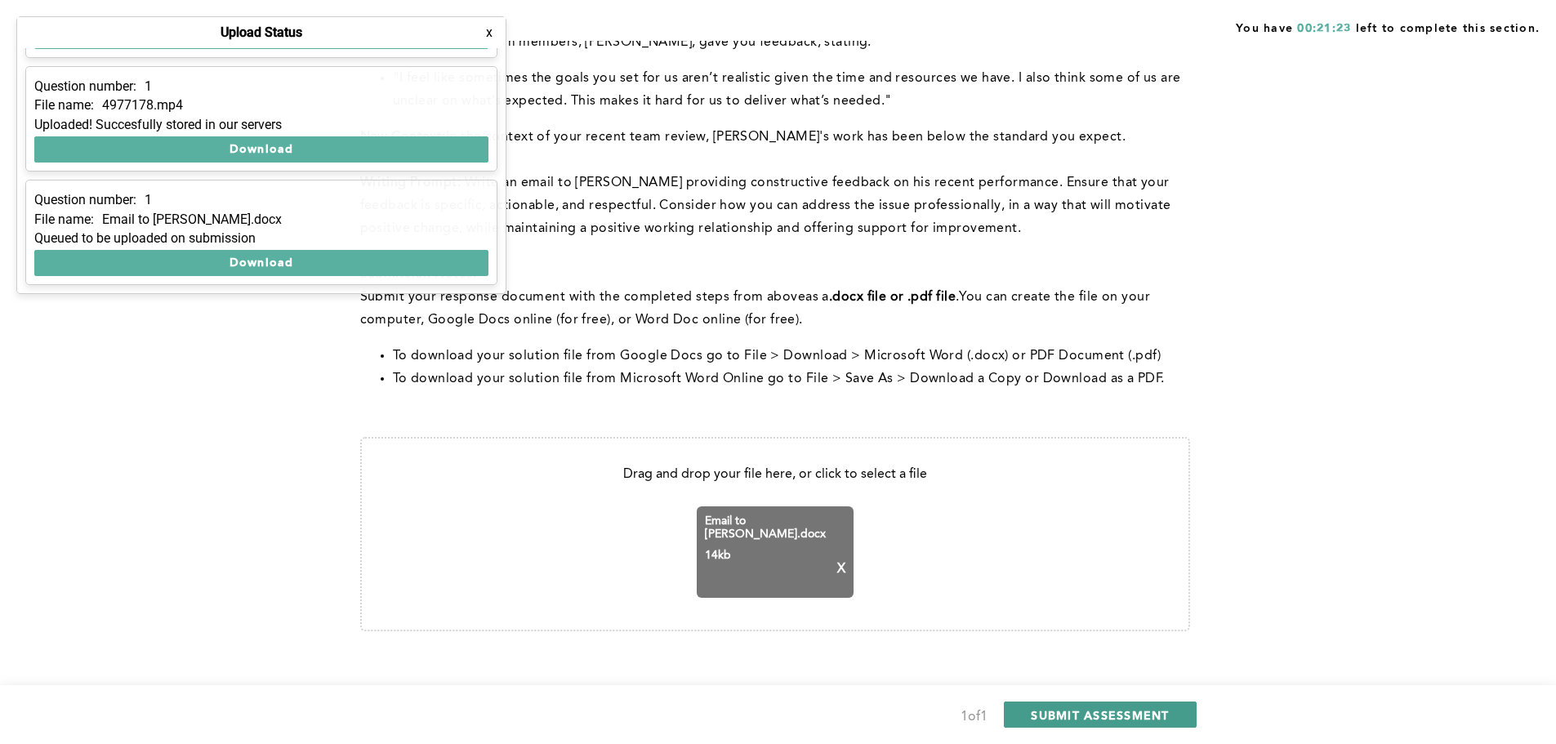
click at [1127, 720] on span "SUBMIT ASSESSMENT" at bounding box center [1100, 715] width 138 height 16
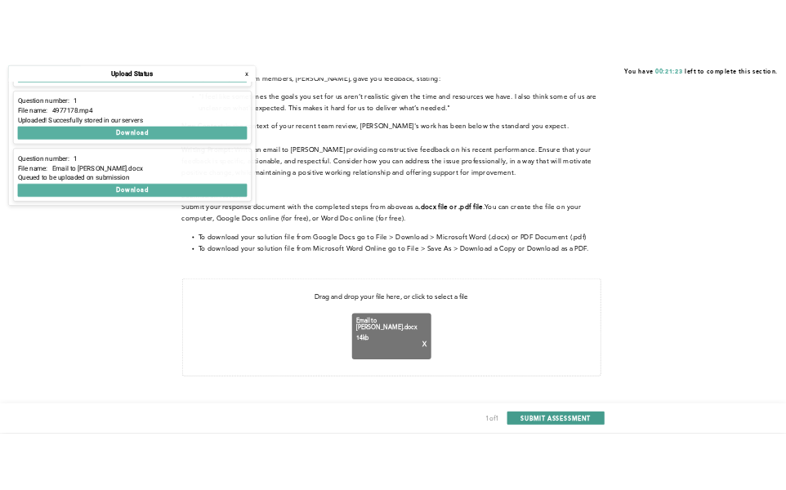
scroll to position [0, 0]
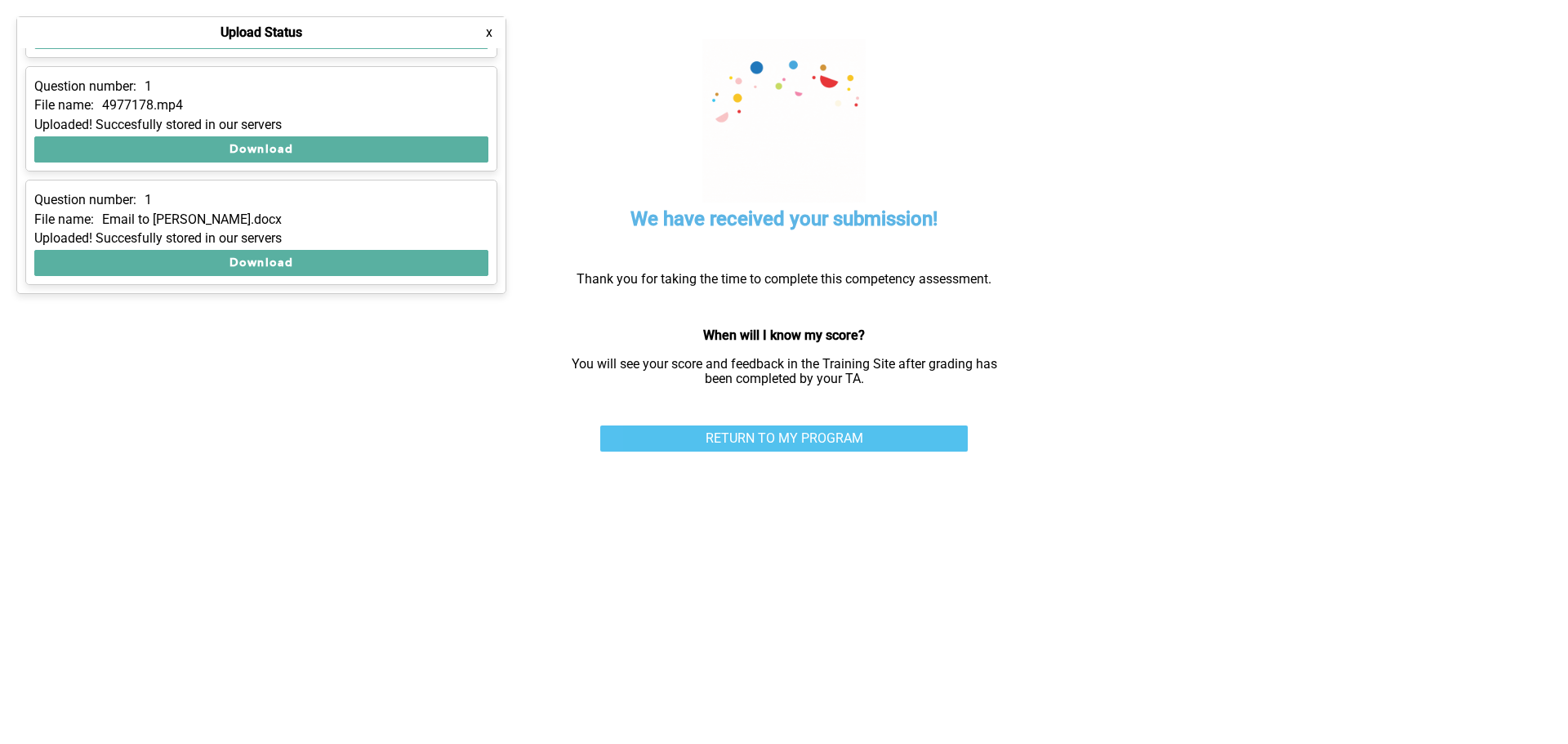
click at [814, 438] on link "RETURN TO MY PROGRAM" at bounding box center [784, 439] width 368 height 26
click at [779, 439] on link "RETURN TO MY PROGRAM" at bounding box center [784, 439] width 368 height 26
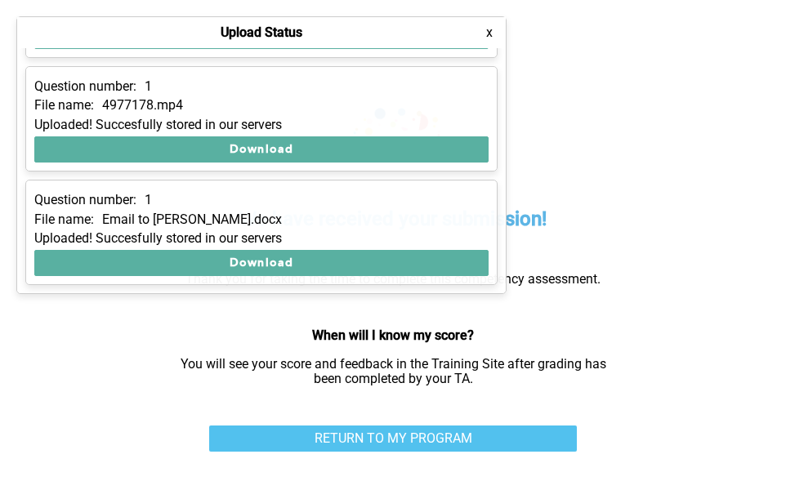
scroll to position [437, 0]
